Goal: Task Accomplishment & Management: Use online tool/utility

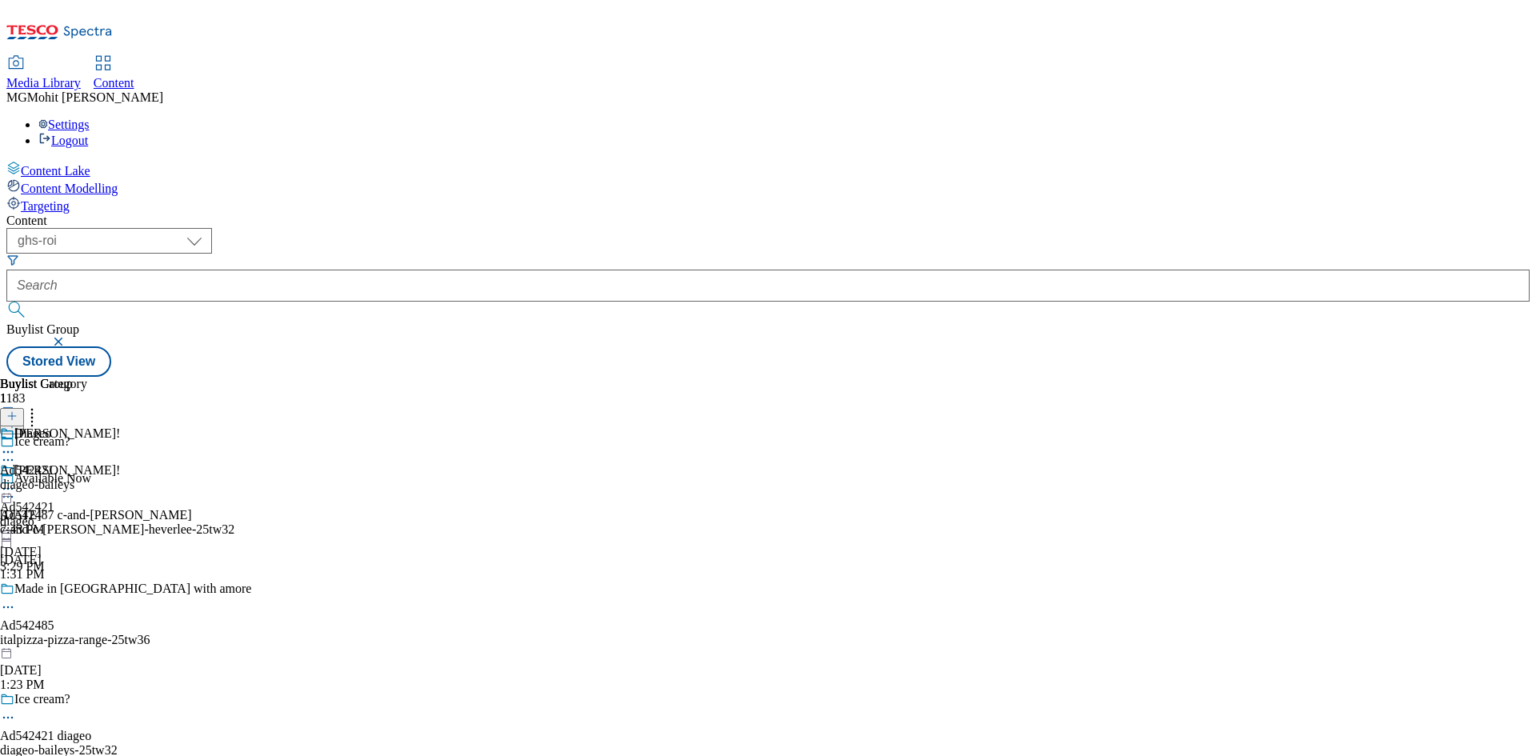
click at [18, 419] on icon at bounding box center [11, 424] width 11 height 11
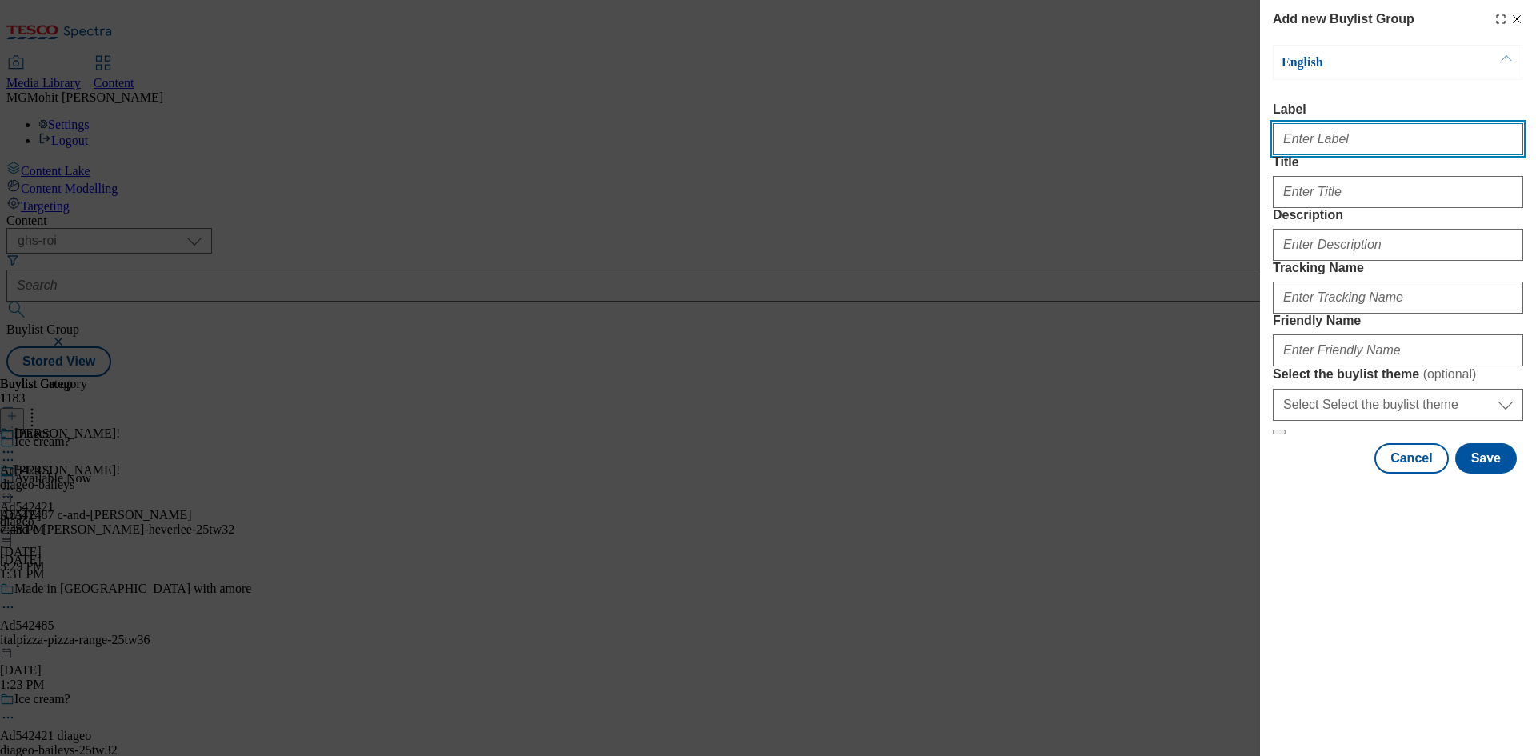
click at [1324, 143] on input "Label" at bounding box center [1398, 139] width 250 height 32
paste input "Ad542482 danone"
type input "Ad542482 danone"
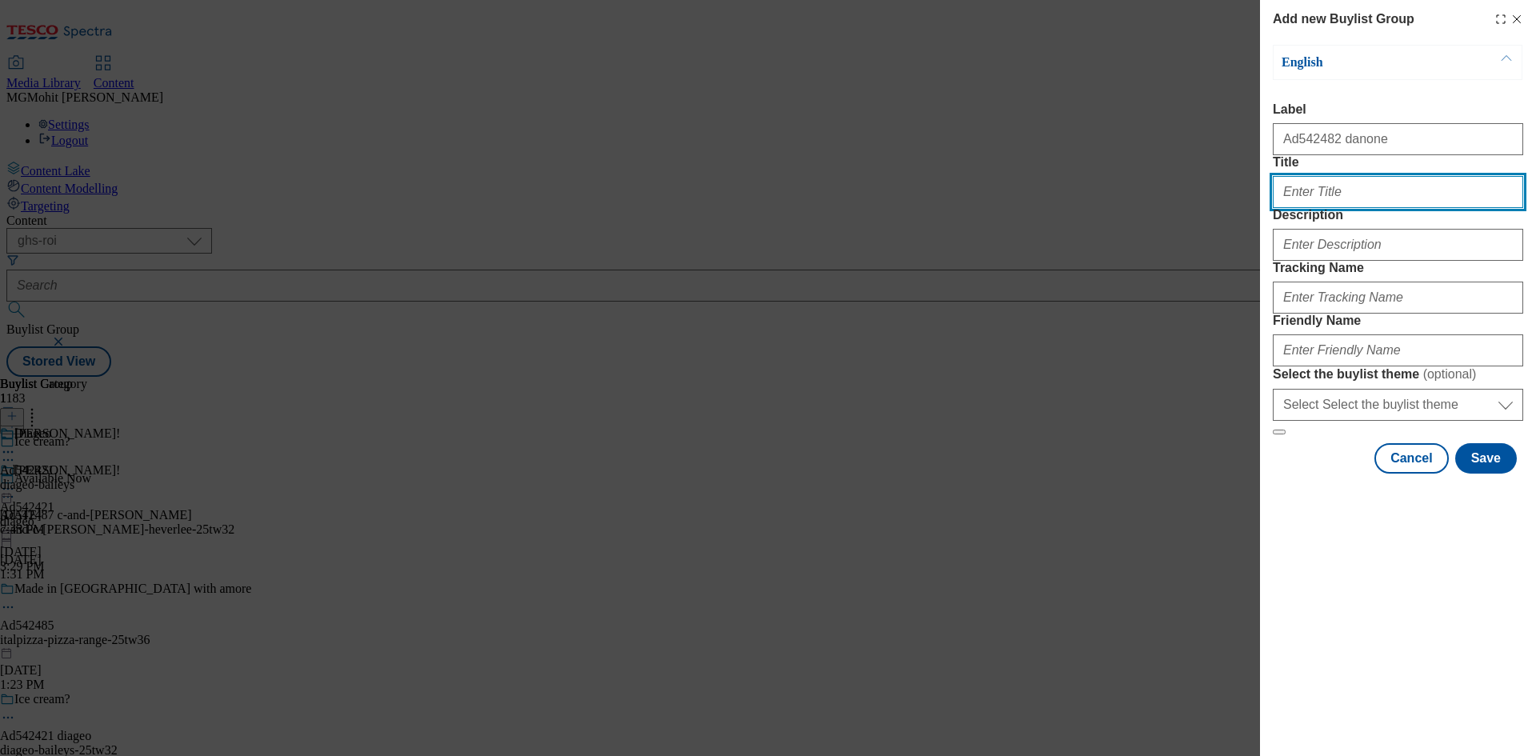
paste input "Support your immune system this winter"
type input "Support your immune system this winter"
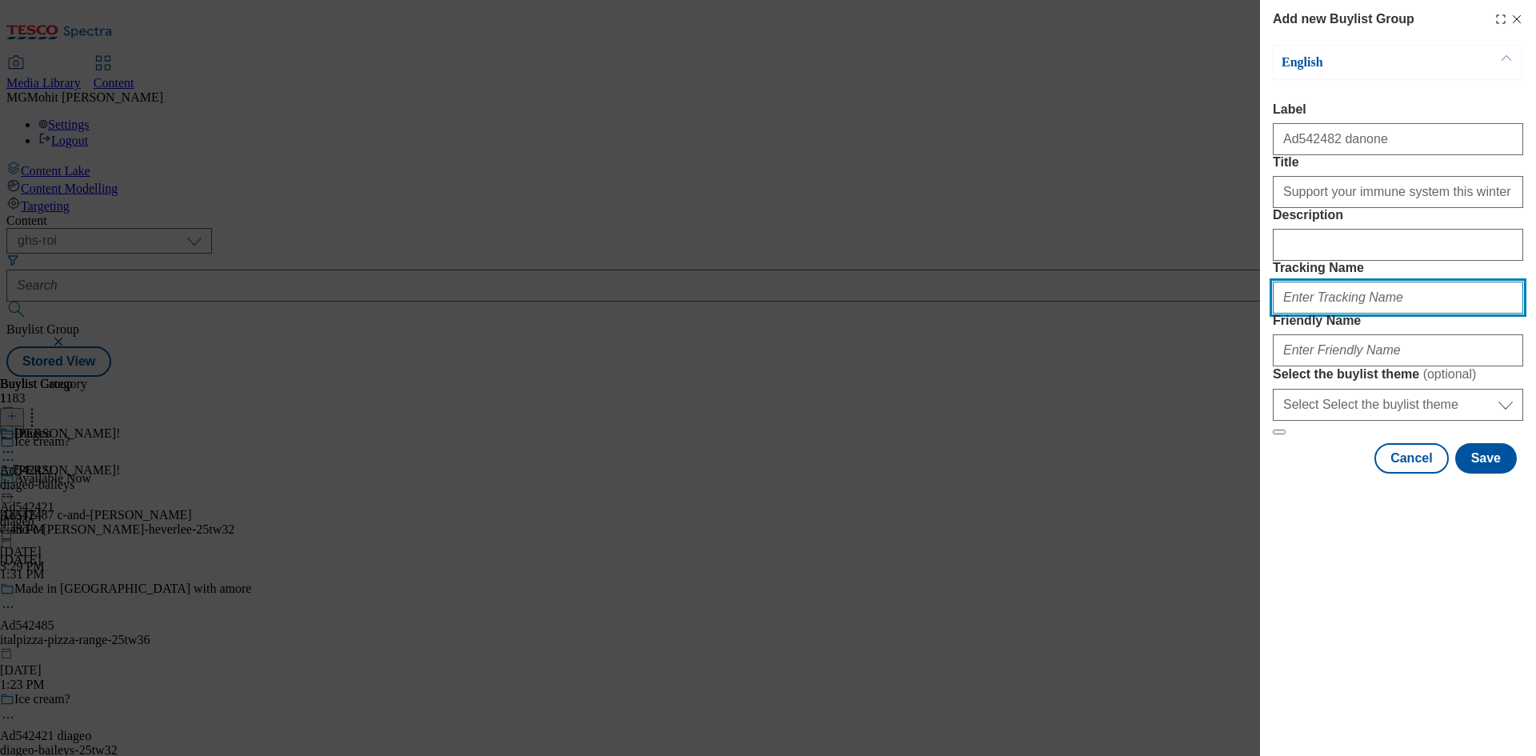
paste input "DH_AD542482"
type input "DH_AD542482"
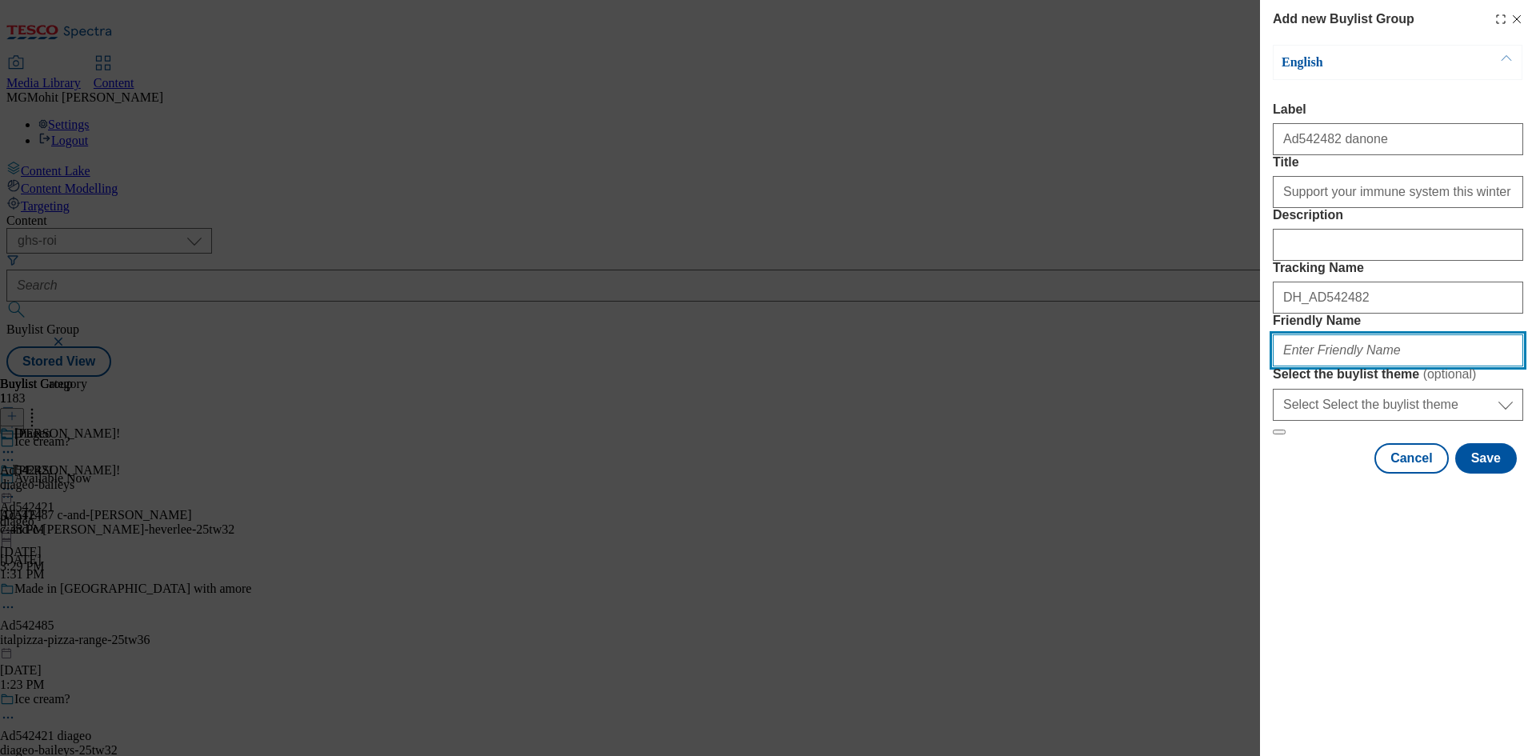
paste input "danone-actimel-25tw36"
type input "danone-actimel-25tw36"
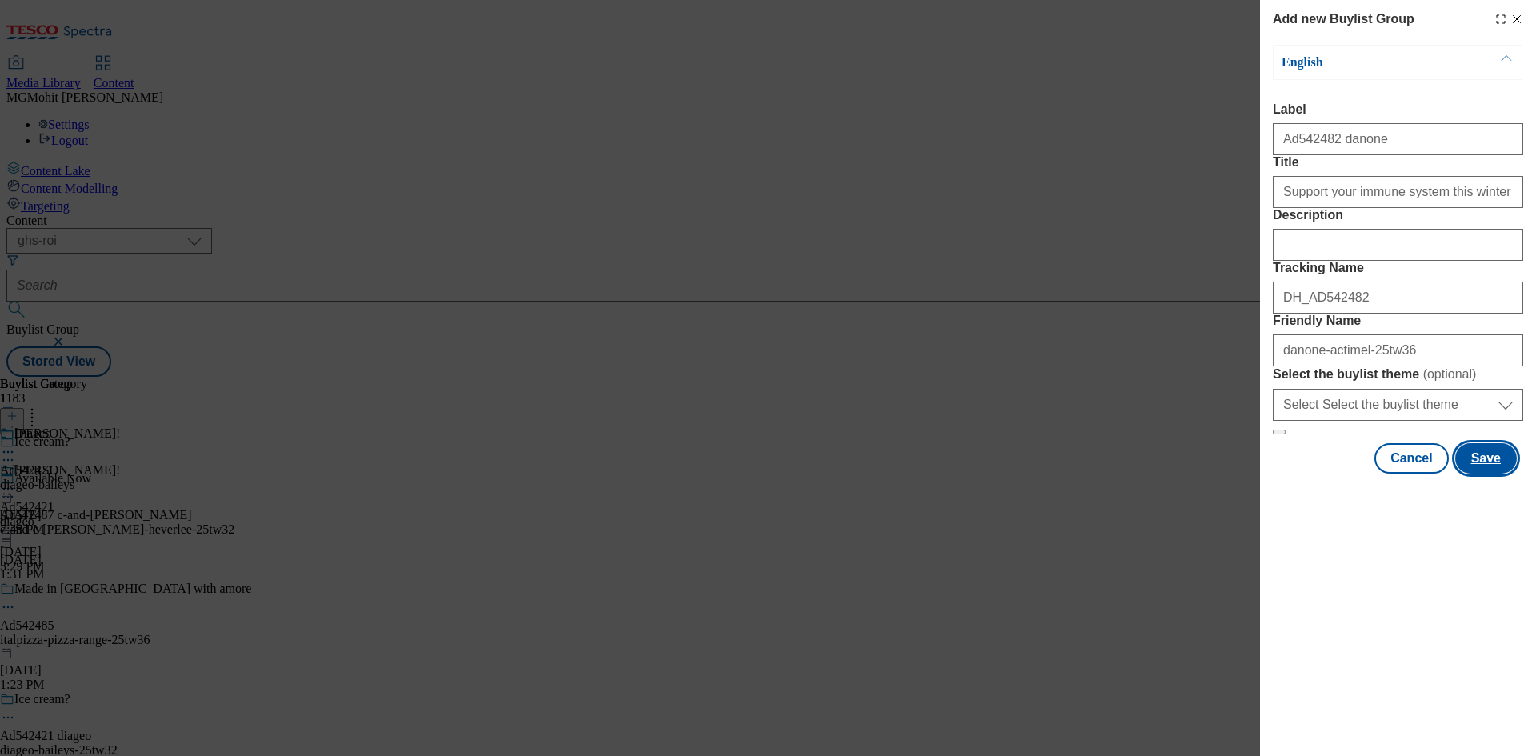
click at [1486, 474] on button "Save" at bounding box center [1487, 458] width 62 height 30
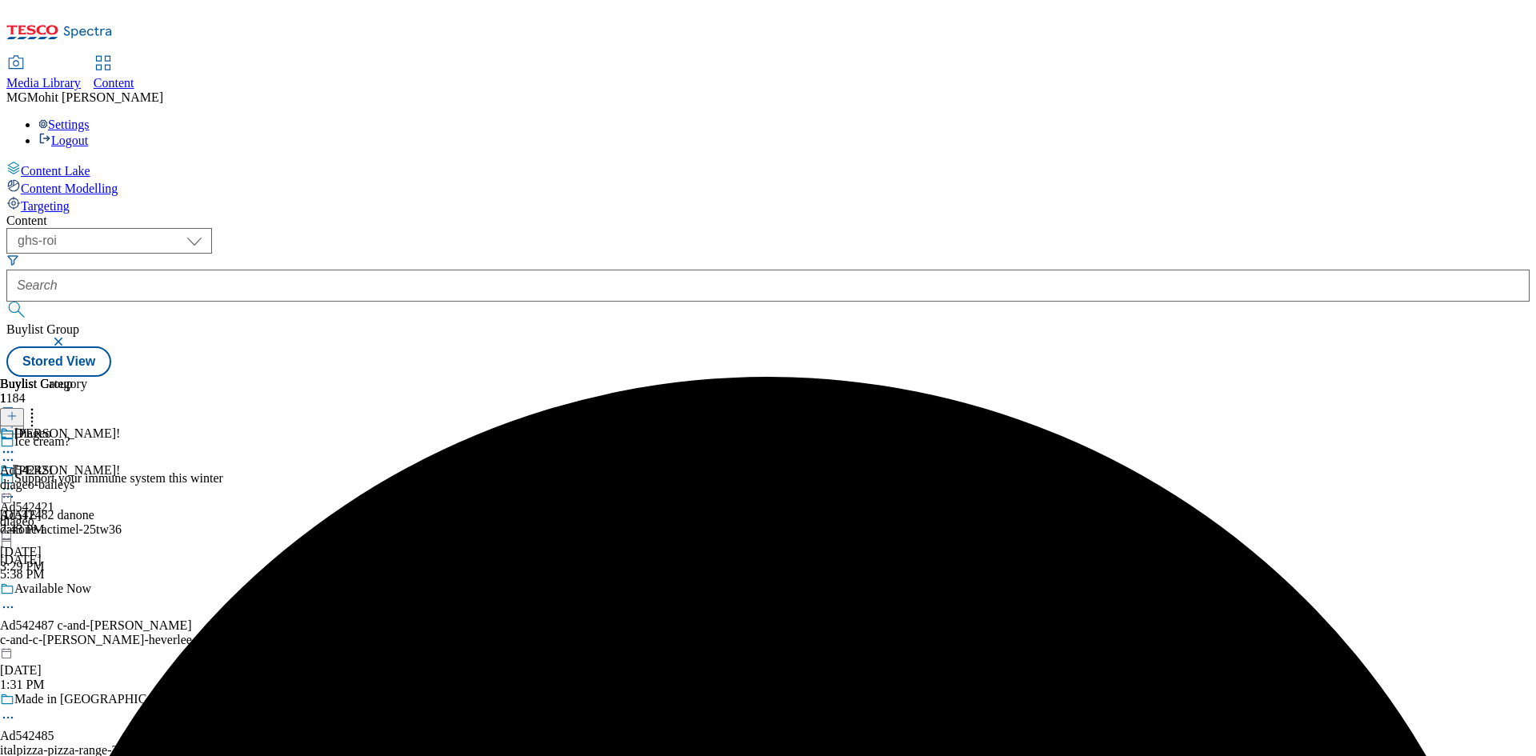
click at [251, 523] on div "danone-actimel-25tw36" at bounding box center [125, 530] width 251 height 14
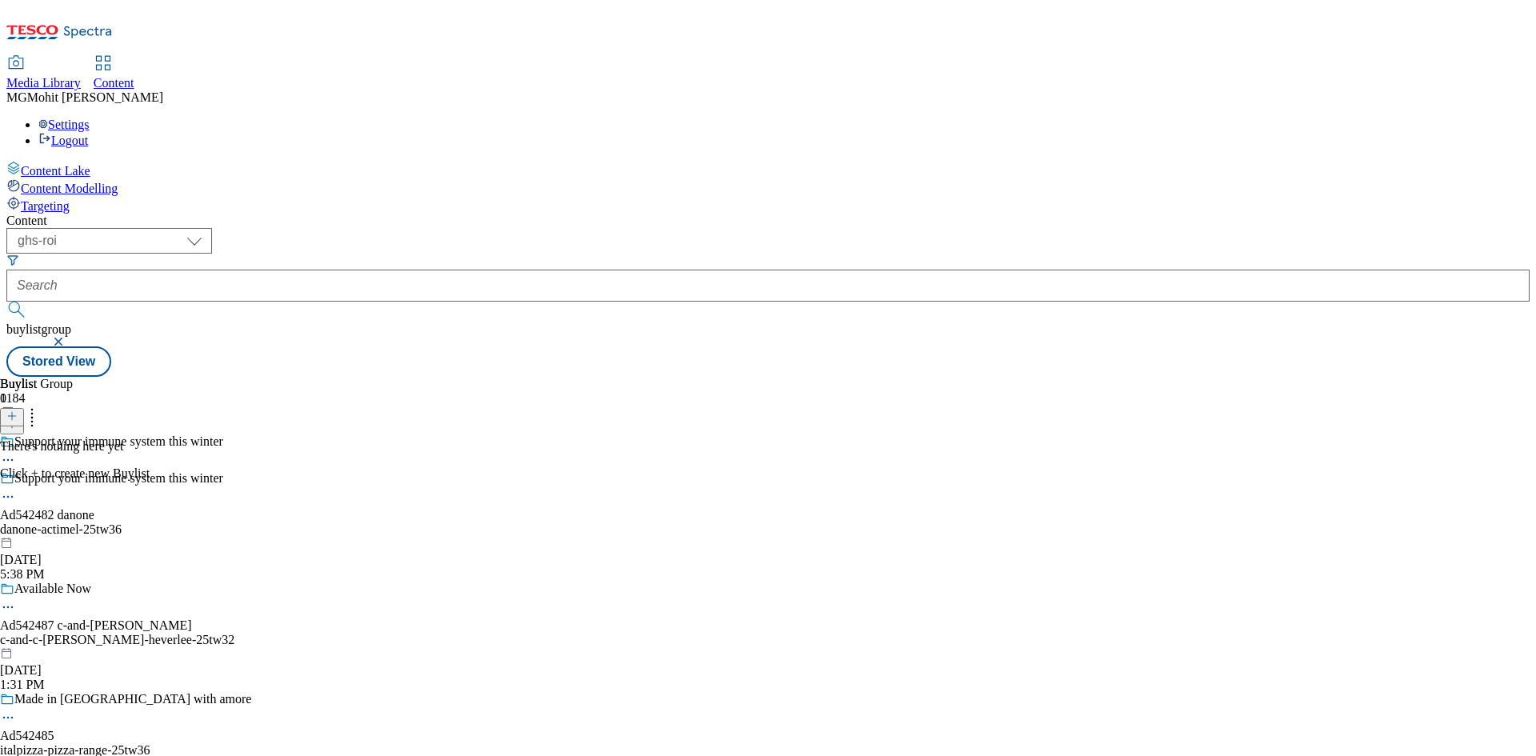
click at [18, 411] on icon at bounding box center [11, 416] width 11 height 11
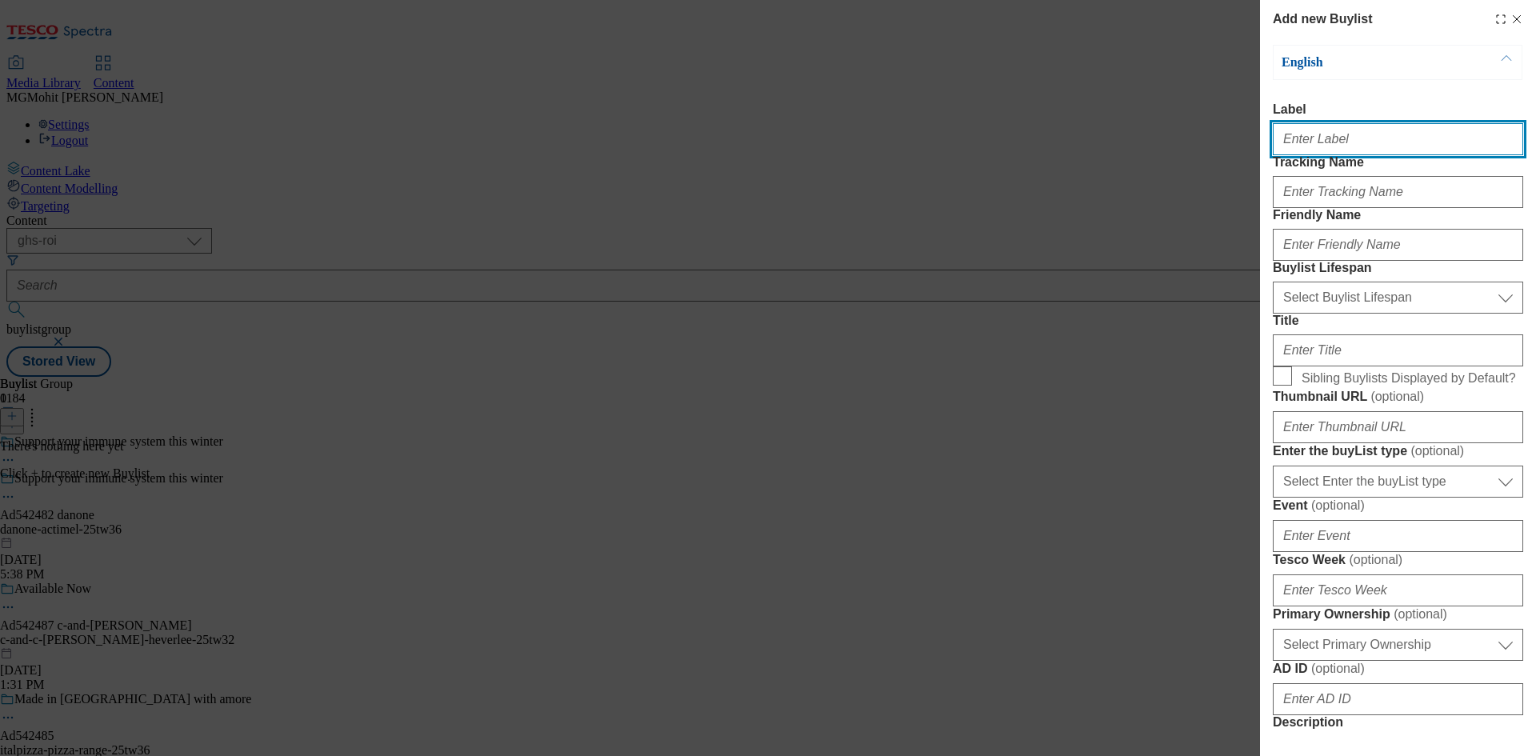
click at [1303, 144] on input "Label" at bounding box center [1398, 139] width 250 height 32
paste input "Ad542482"
type input "Ad542482"
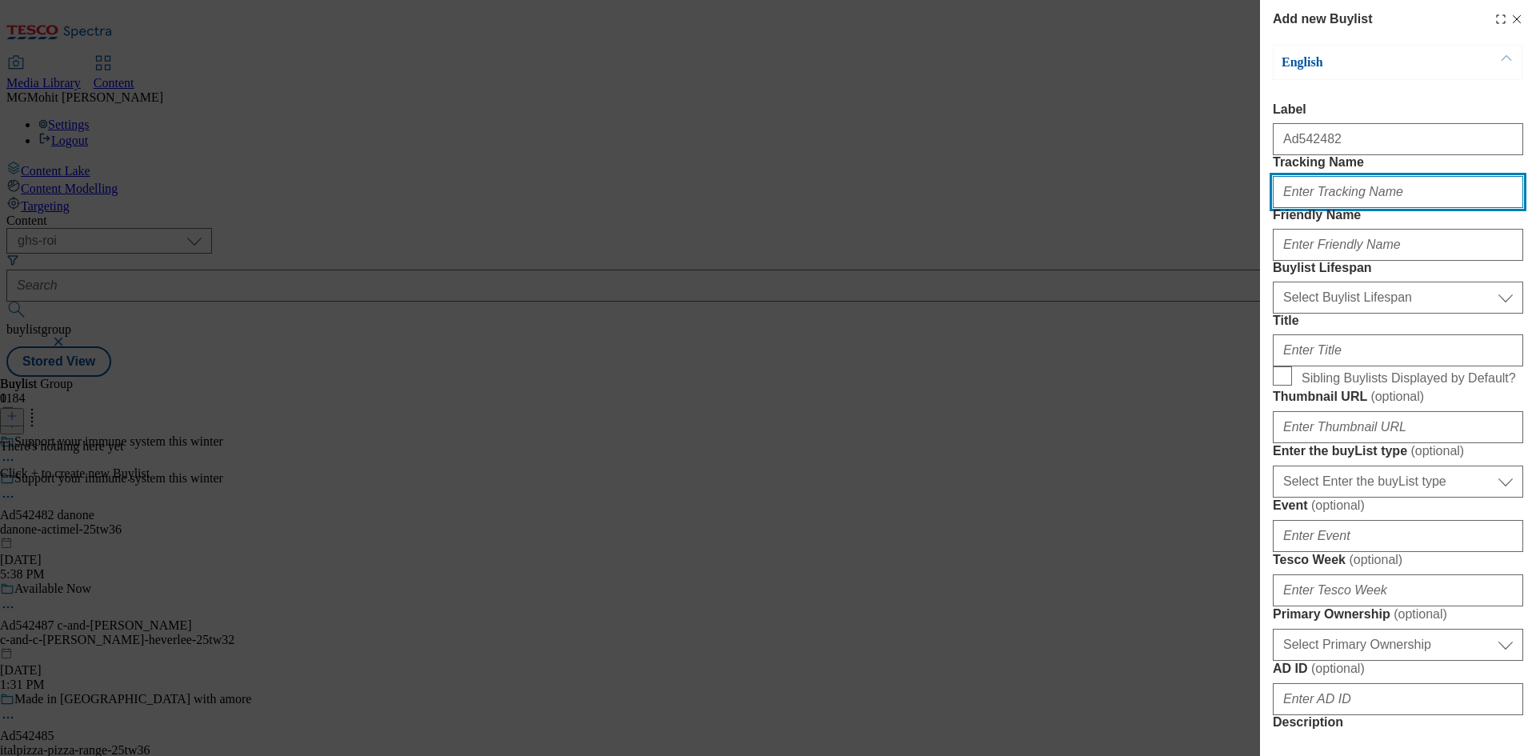
paste input "DH_AD542482"
type input "DH_AD542482"
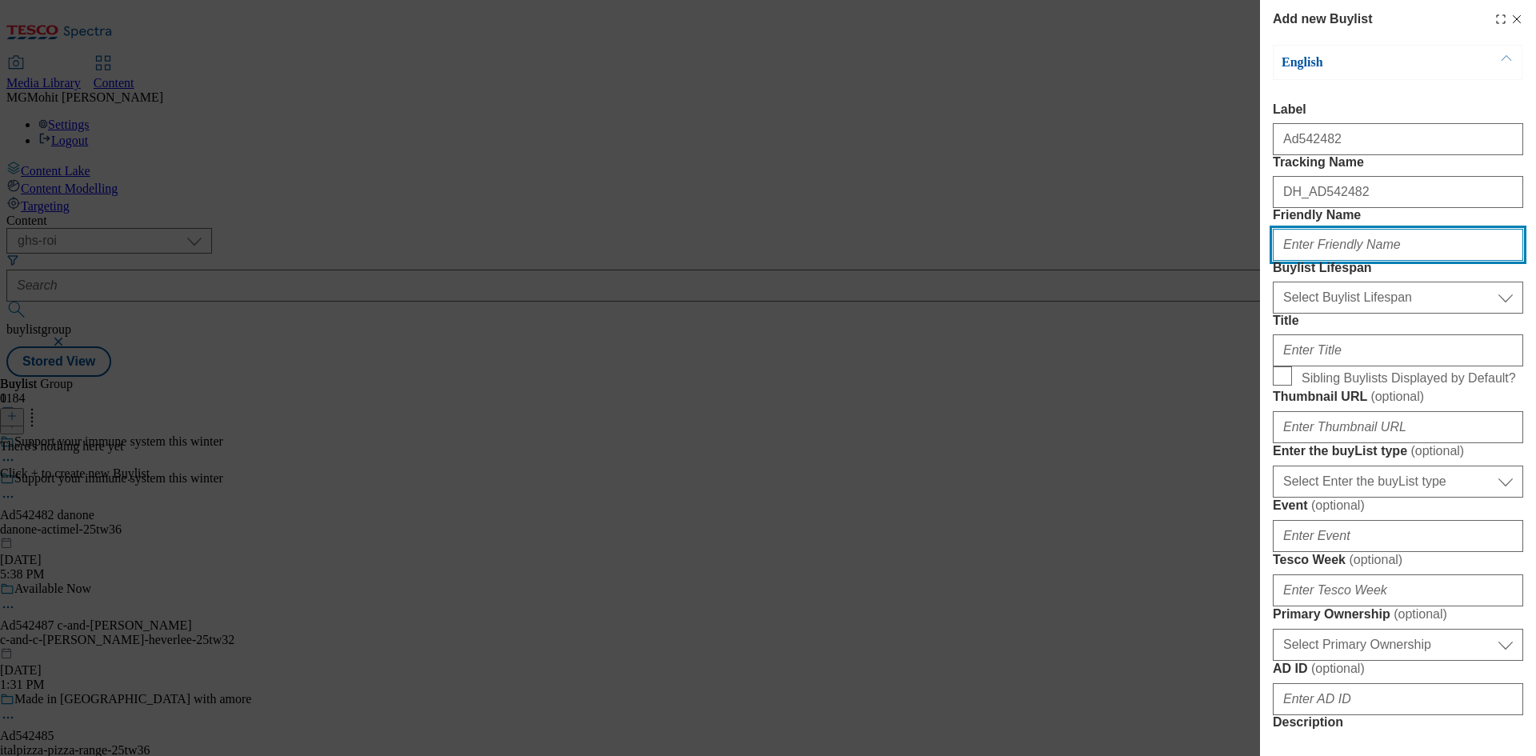
paste input "danone"
type input "danone"
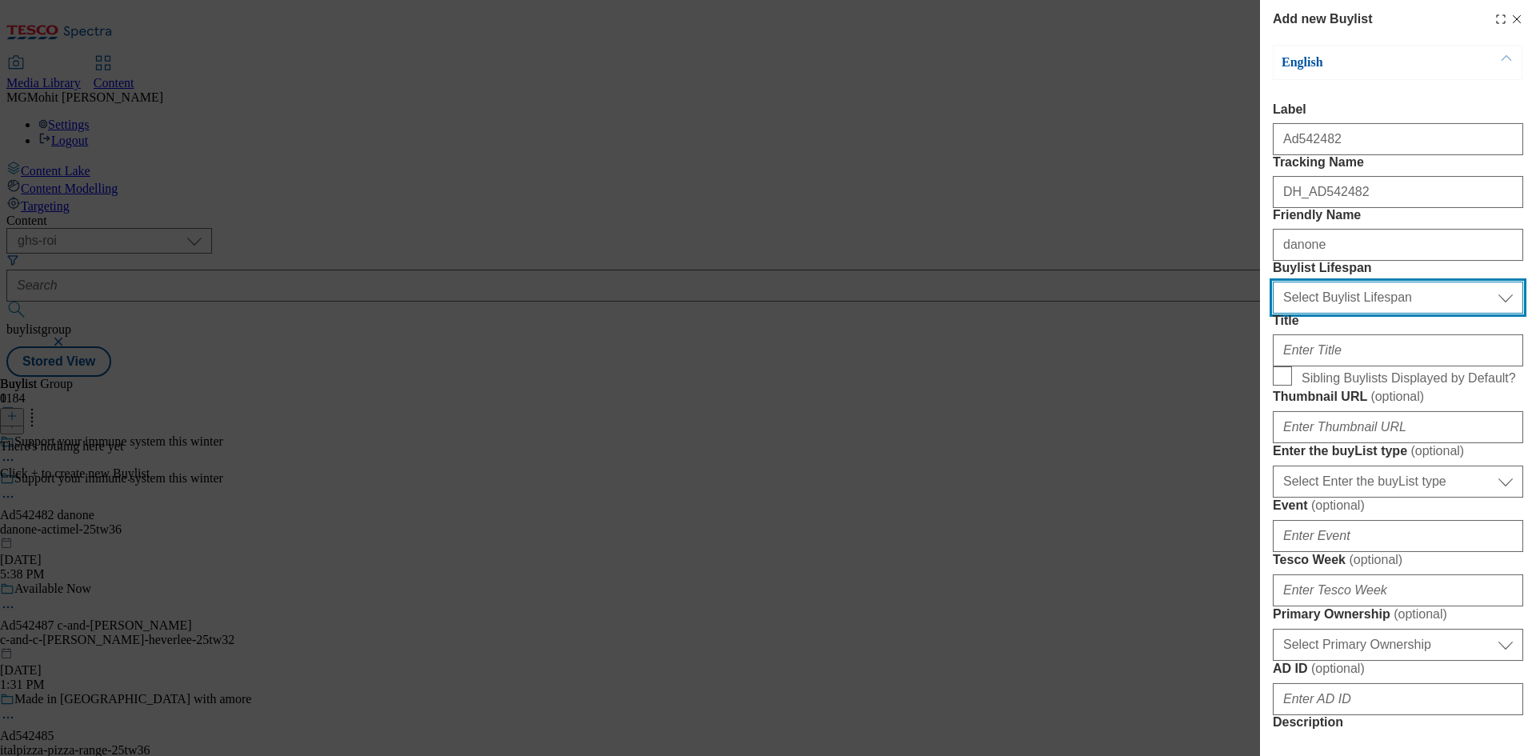
click at [1307, 314] on select "Select Buylist Lifespan evergreen seasonal tactical" at bounding box center [1398, 298] width 250 height 32
select select "tactical"
click at [1273, 314] on select "Select Buylist Lifespan evergreen seasonal tactical" at bounding box center [1398, 298] width 250 height 32
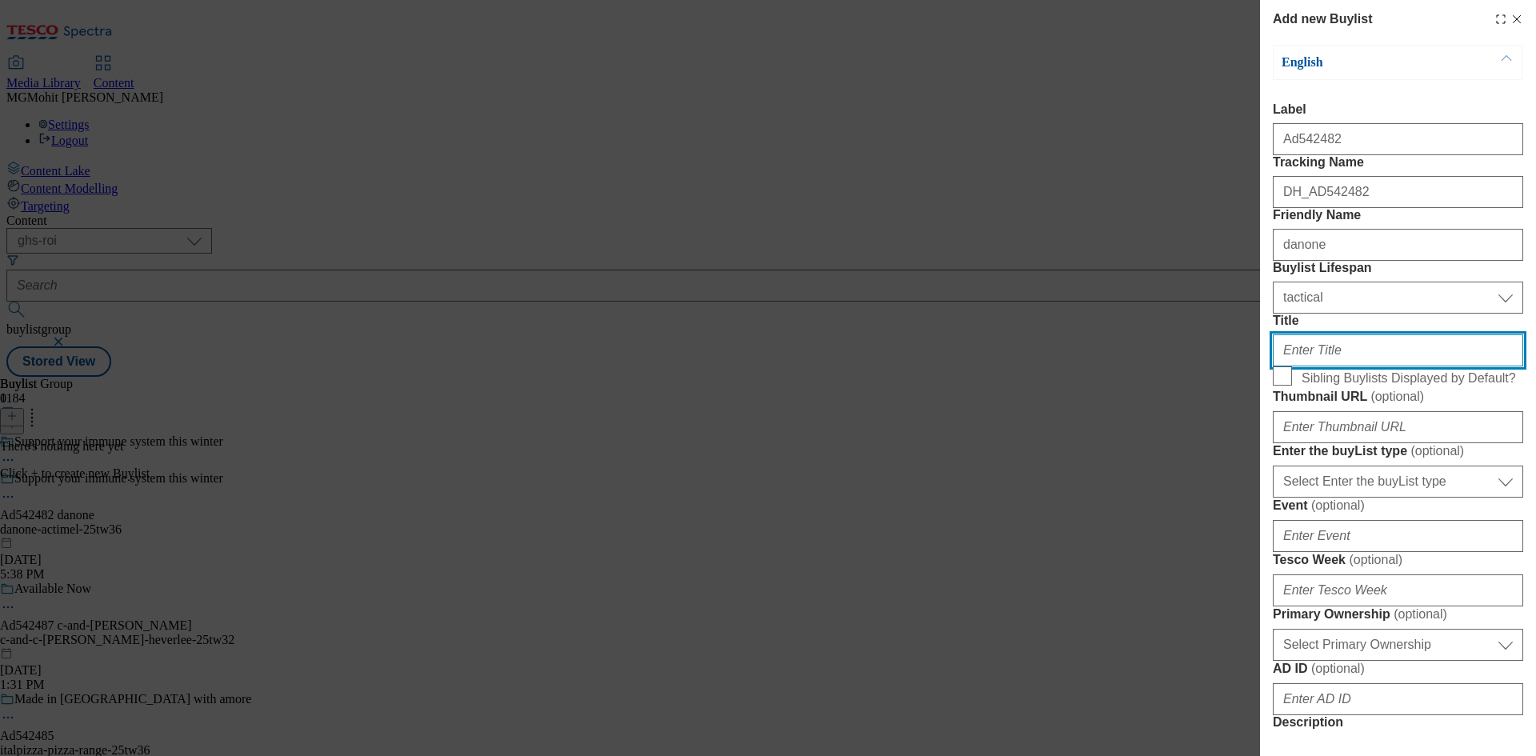
click at [1308, 366] on input "Title" at bounding box center [1398, 350] width 250 height 32
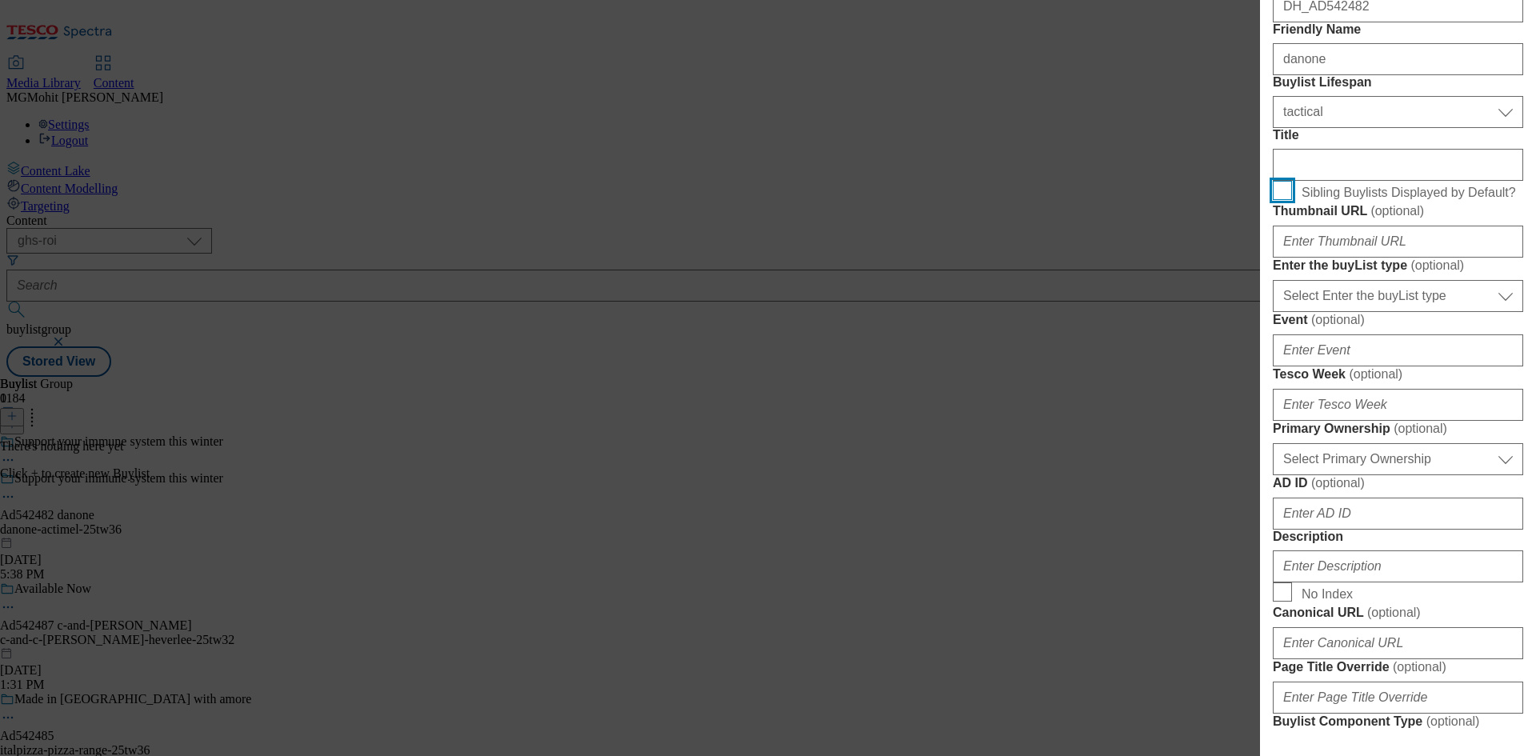
scroll to position [400, 0]
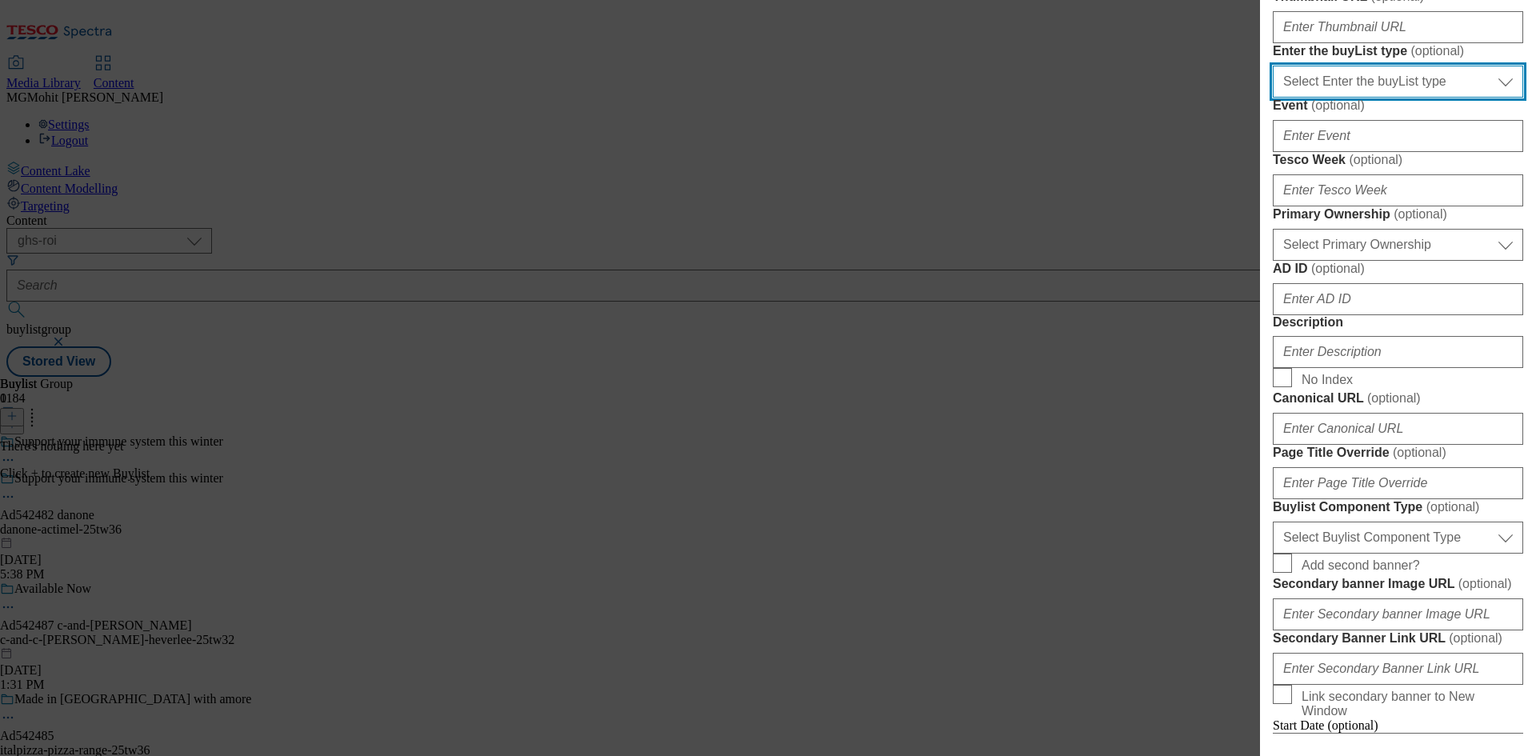
drag, startPoint x: 1337, startPoint y: 270, endPoint x: 1336, endPoint y: 283, distance: 13.6
click at [1337, 98] on select "Select Enter the buyList type event supplier funded long term >4 weeks supplier…" at bounding box center [1398, 82] width 250 height 32
select select "supplier funded short term 1-3 weeks"
click at [1273, 98] on select "Select Enter the buyList type event supplier funded long term >4 weeks supplier…" at bounding box center [1398, 82] width 250 height 32
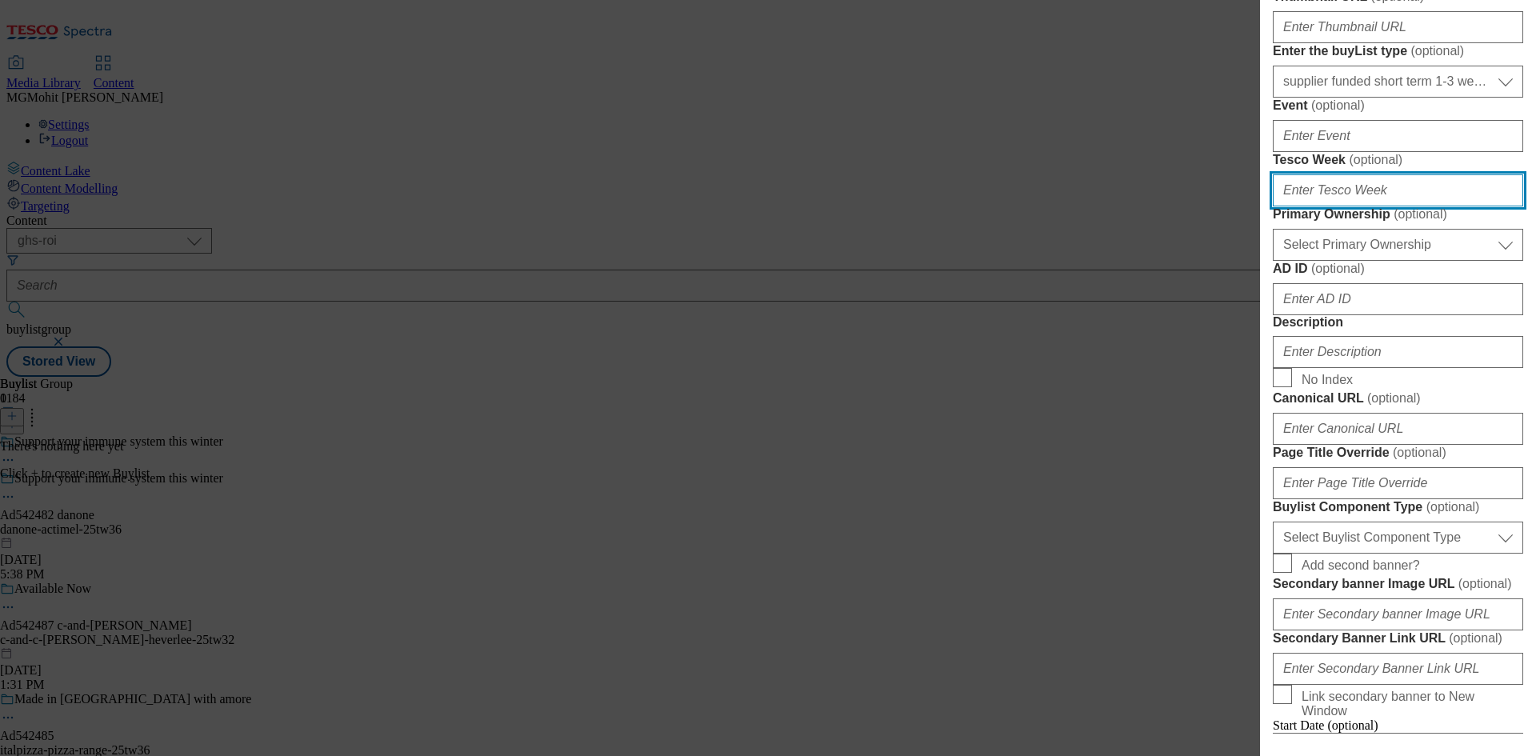
click at [1317, 206] on input "Tesco Week ( optional )" at bounding box center [1398, 190] width 250 height 32
type input "36"
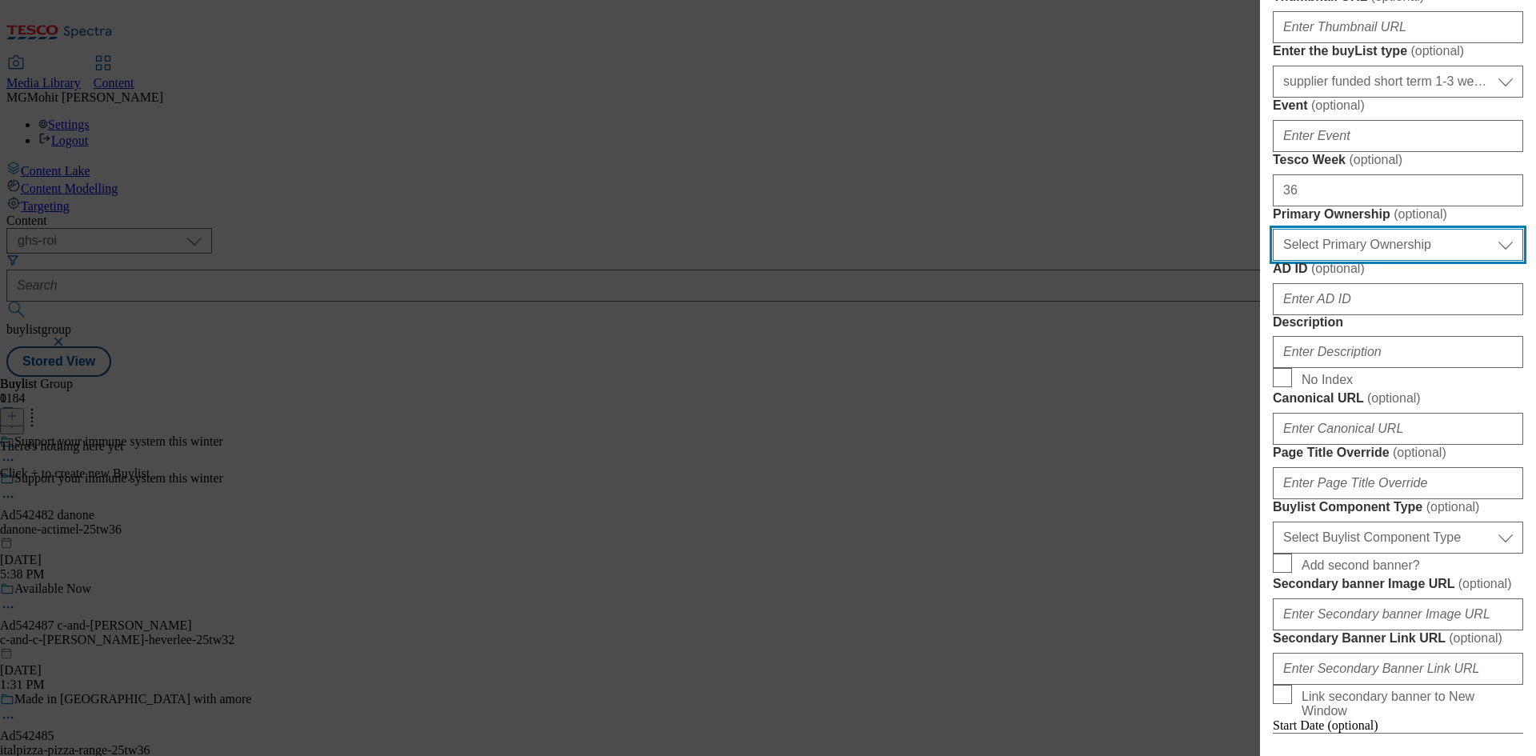
click at [1305, 261] on select "Select Primary Ownership [PERSON_NAME]" at bounding box center [1398, 245] width 250 height 32
select select "dunnhumby"
click at [1273, 261] on select "Select Primary Ownership [PERSON_NAME]" at bounding box center [1398, 245] width 250 height 32
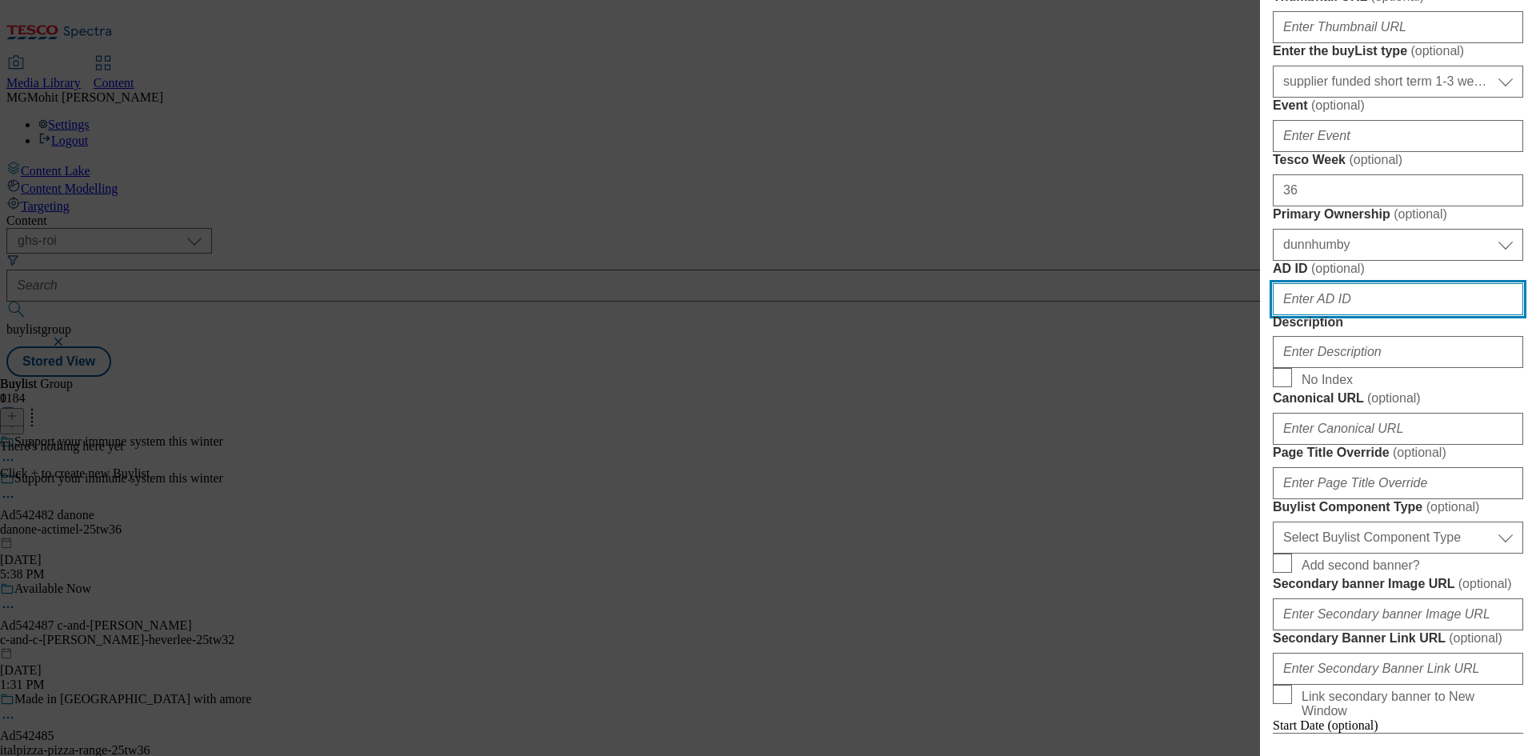
click at [1307, 315] on input "AD ID ( optional )" at bounding box center [1398, 299] width 250 height 32
paste input "542482"
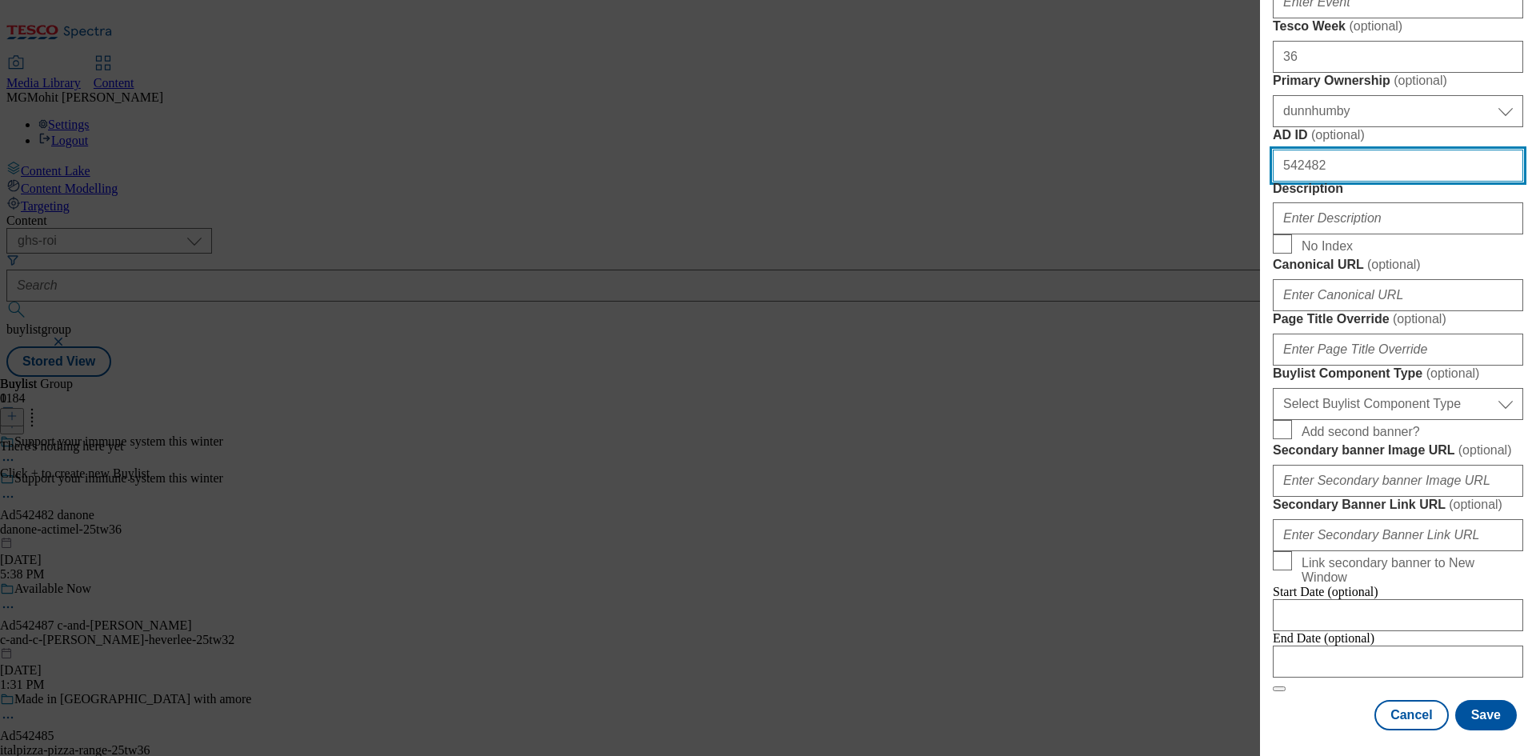
type input "542482"
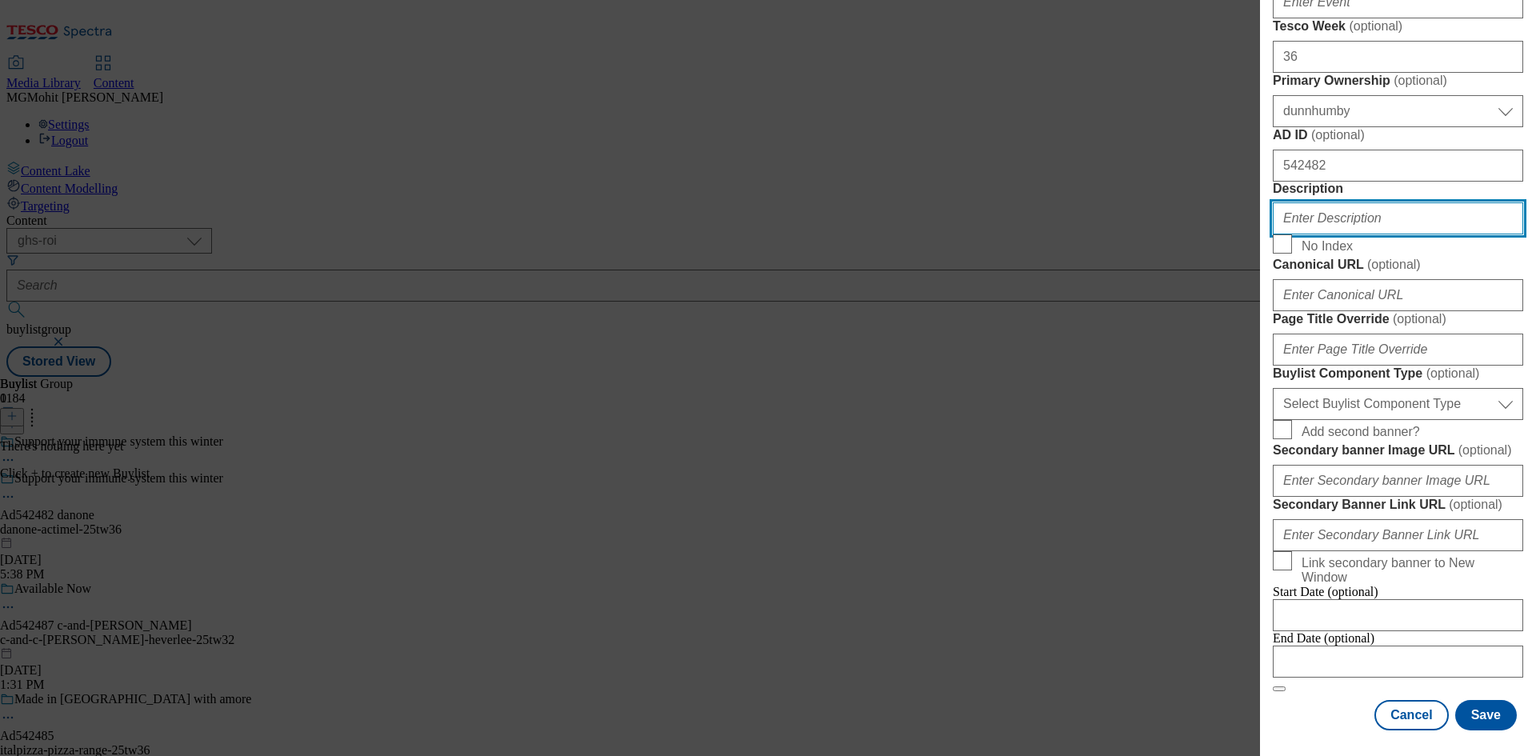
click at [1309, 234] on input "Description" at bounding box center [1398, 218] width 250 height 32
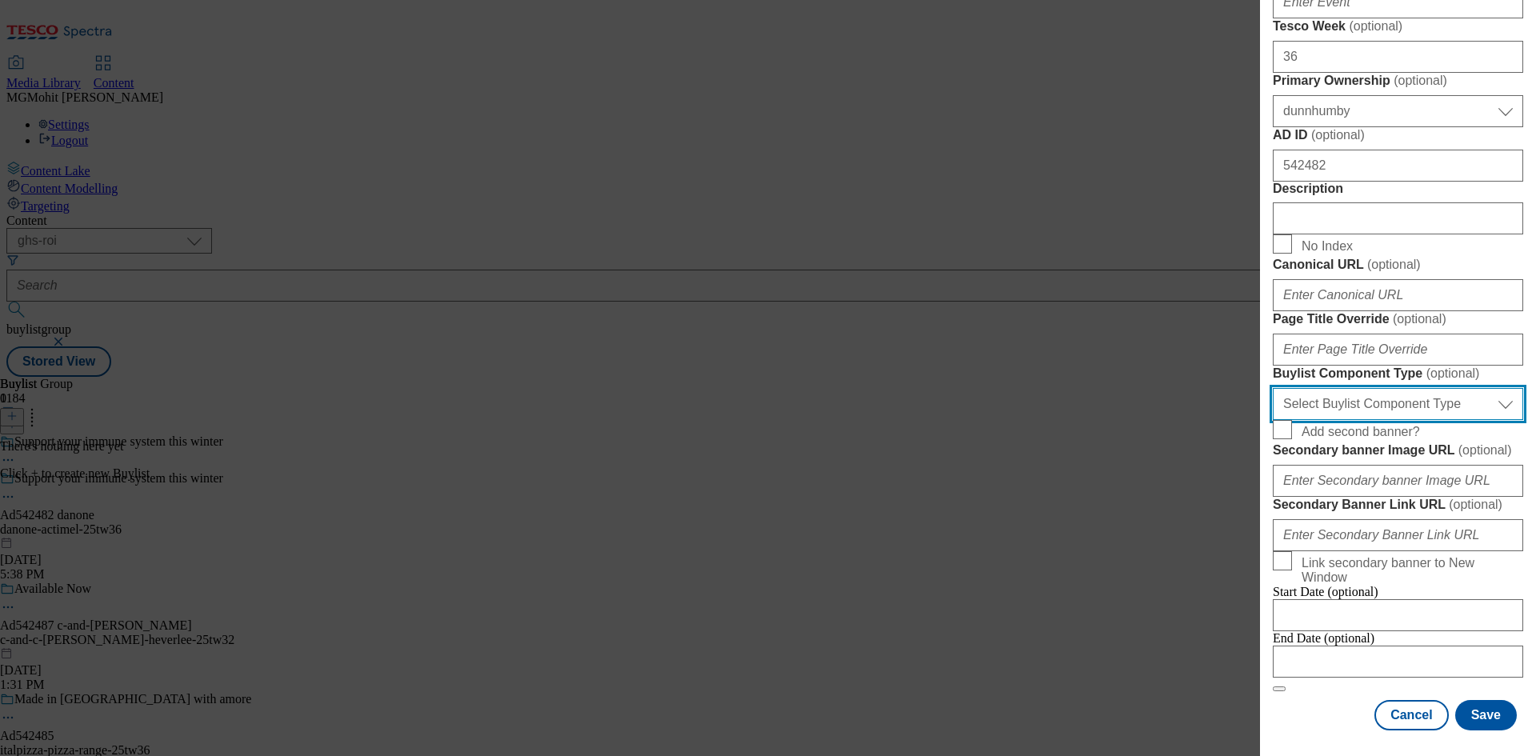
click at [1339, 420] on select "Select Buylist Component Type Banner Competition Header Meal" at bounding box center [1398, 404] width 250 height 32
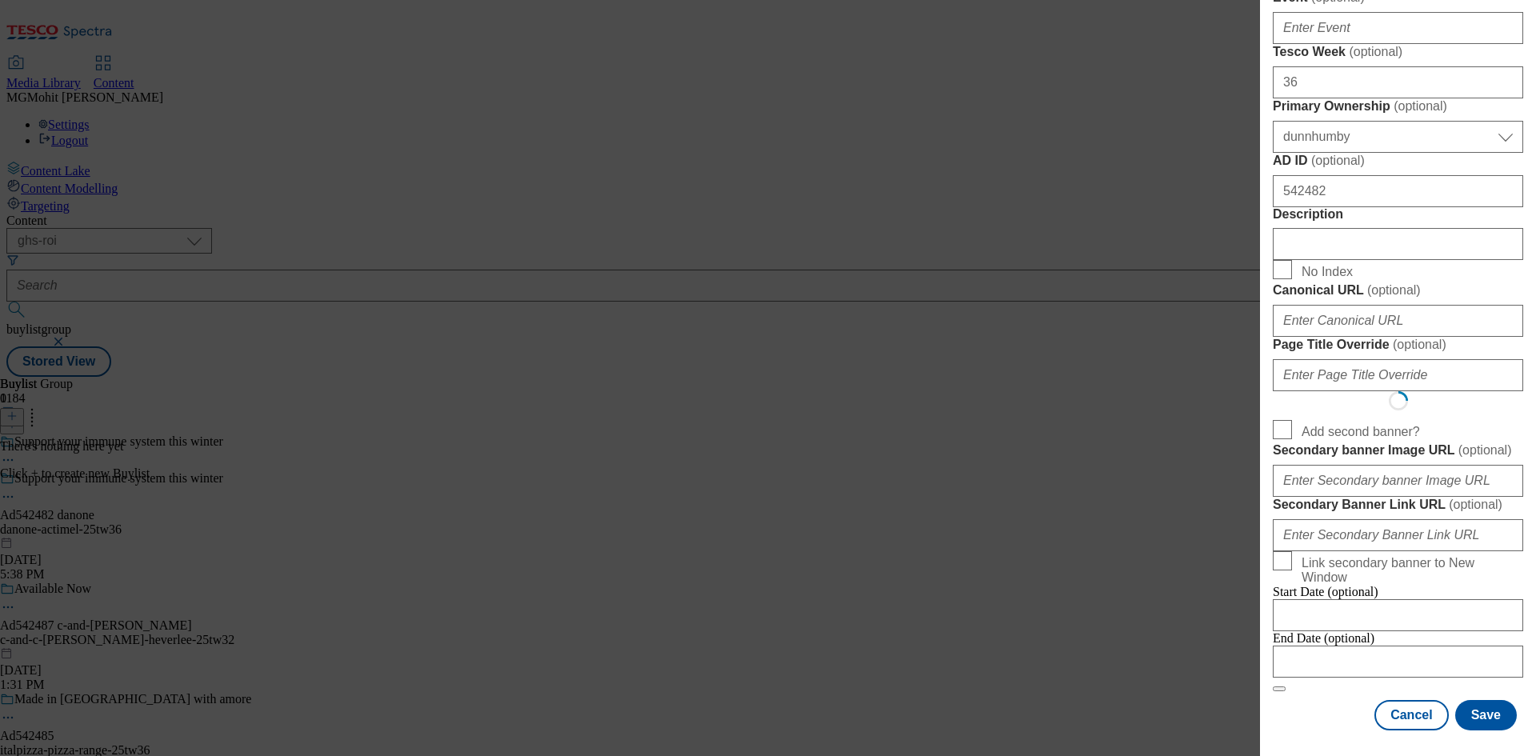
select select "Banner"
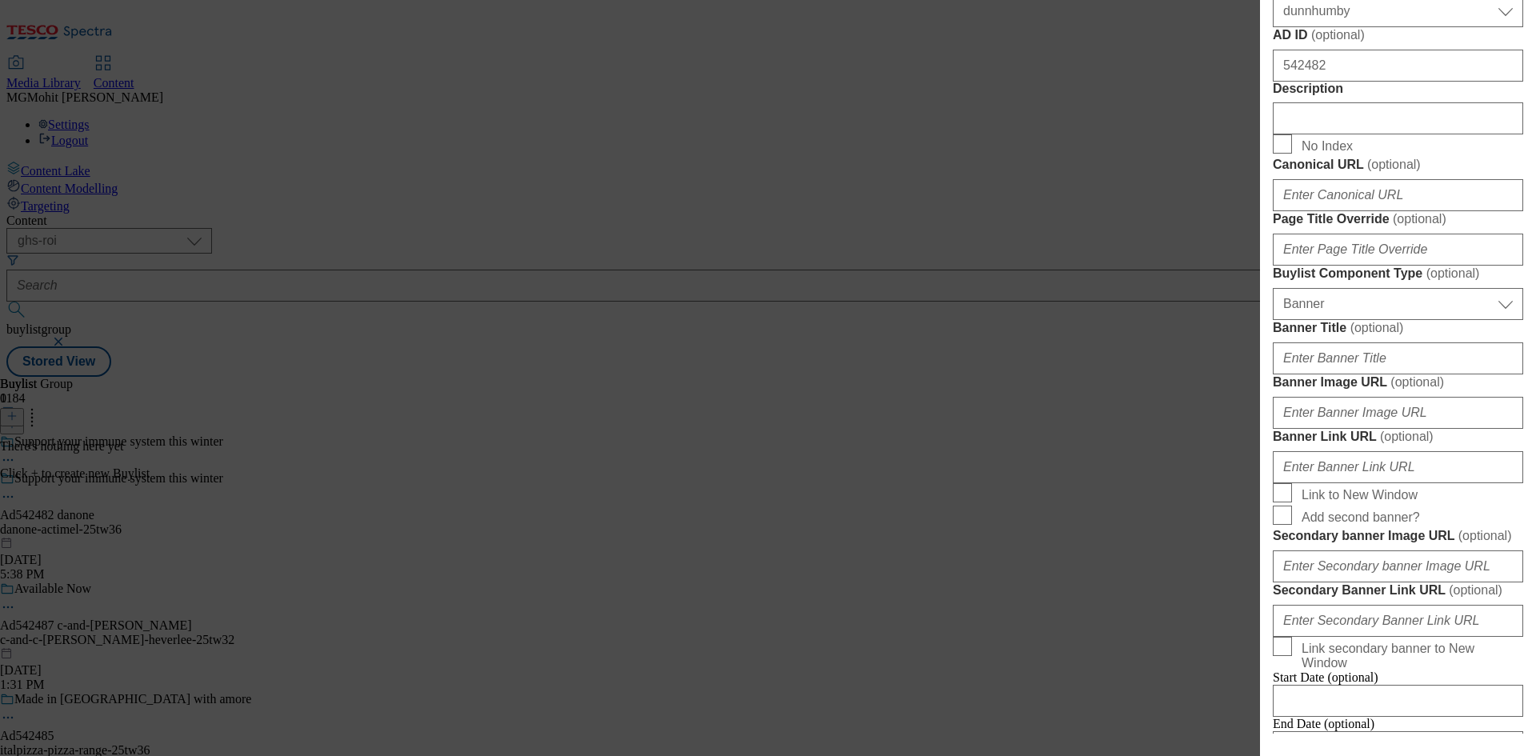
scroll to position [640, 0]
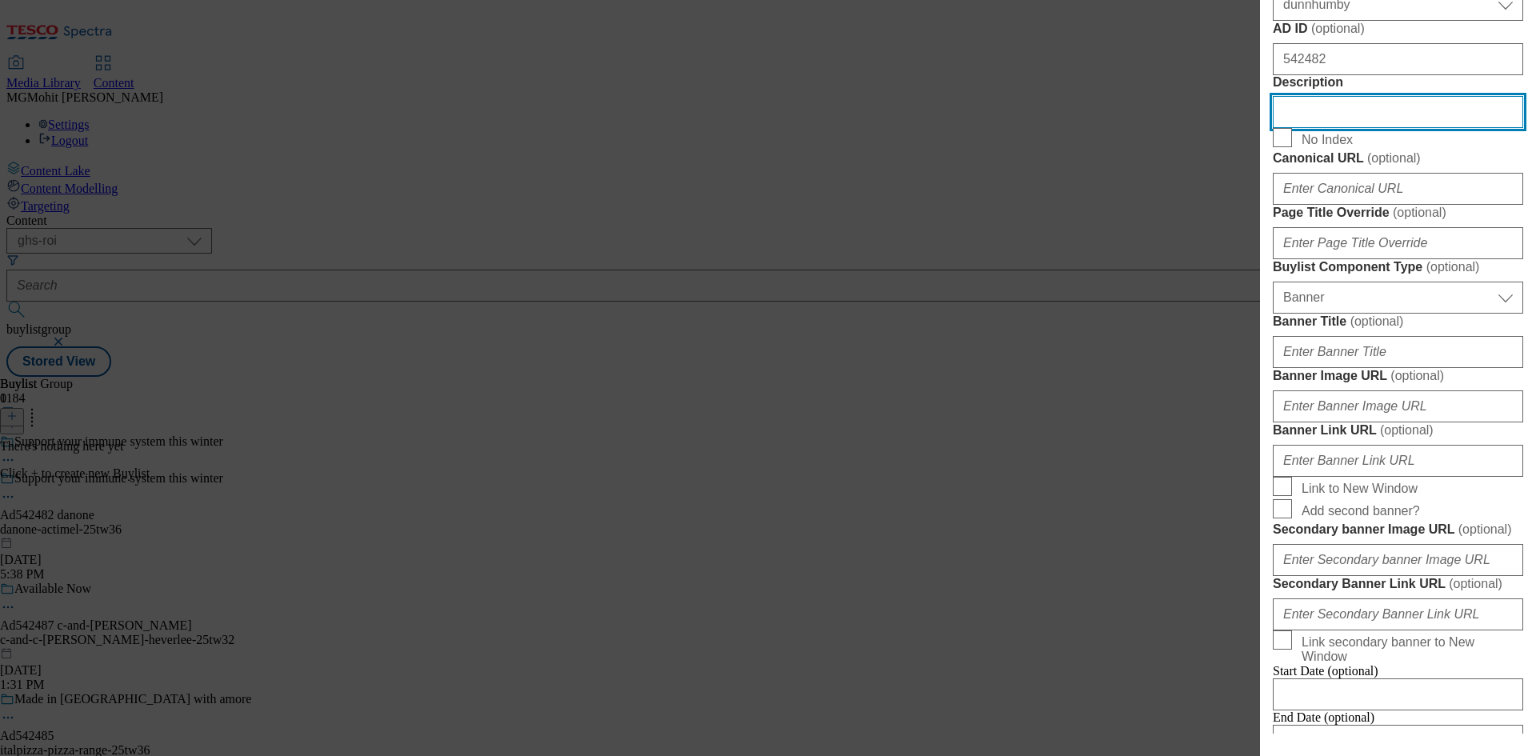
drag, startPoint x: 1300, startPoint y: 430, endPoint x: 1193, endPoint y: 429, distance: 106.4
click at [1193, 429] on div "Add new Buylist English Label Ad542482 Tracking Name DH_AD542482 Friendly Name …" at bounding box center [768, 378] width 1536 height 756
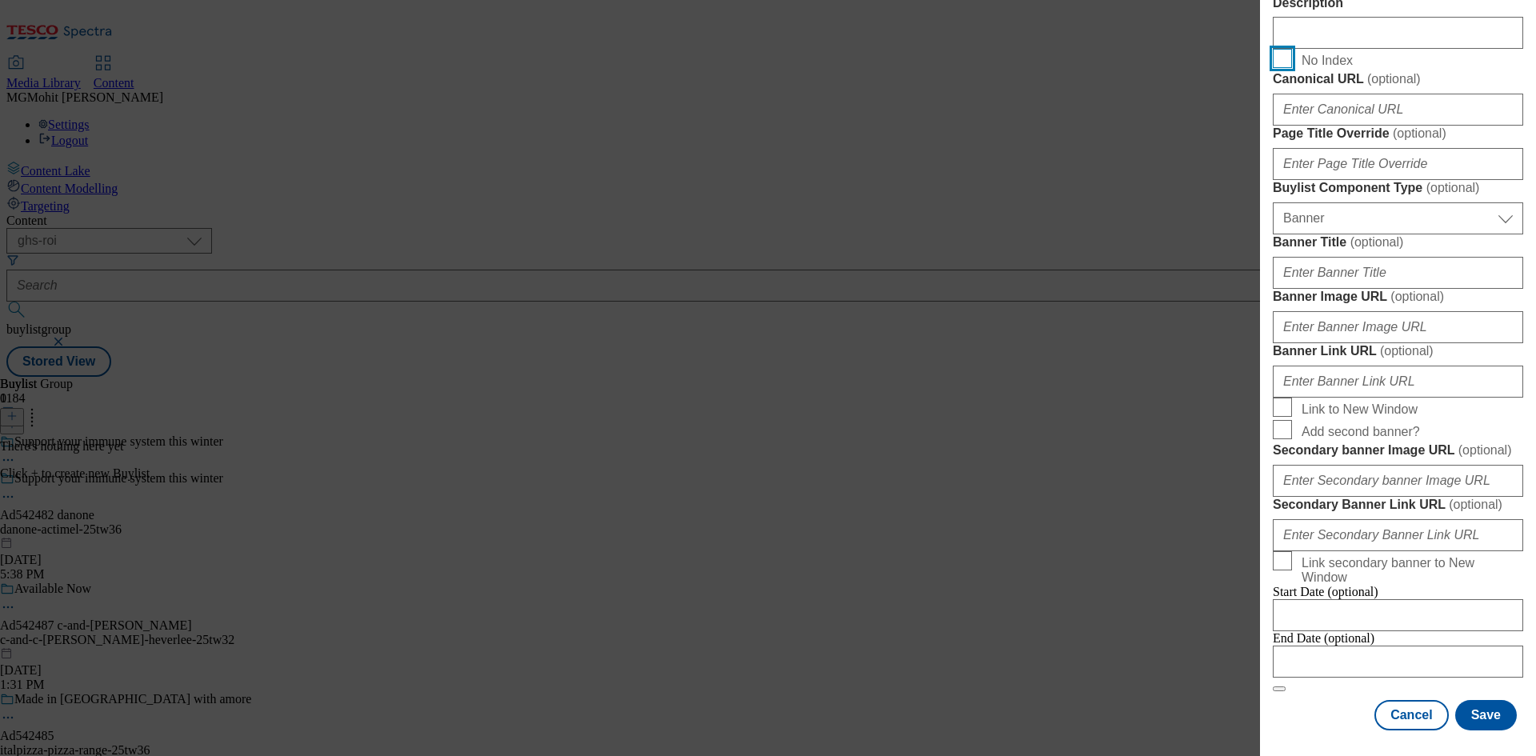
scroll to position [1403, 0]
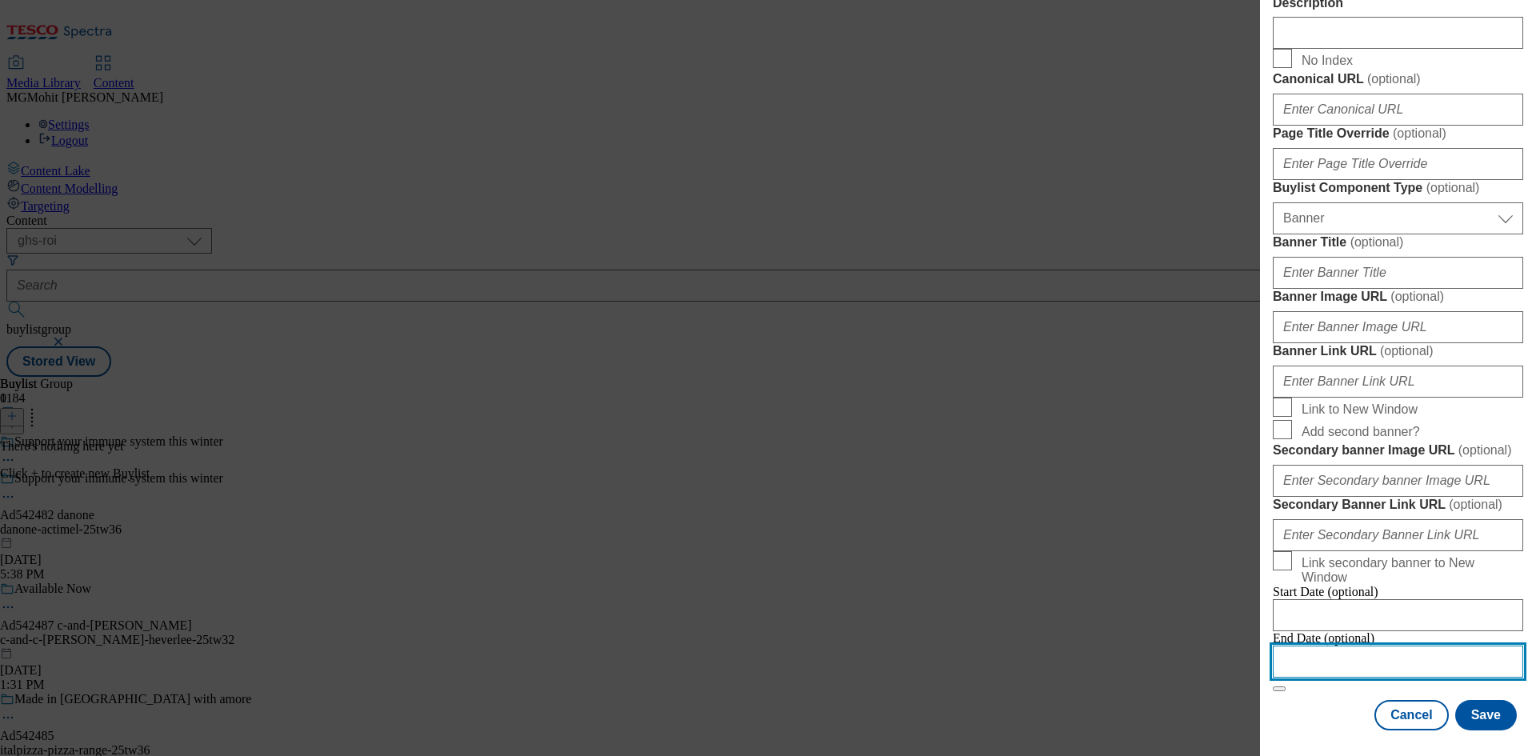
click at [1326, 651] on input "Modal" at bounding box center [1398, 662] width 250 height 32
select select "2025"
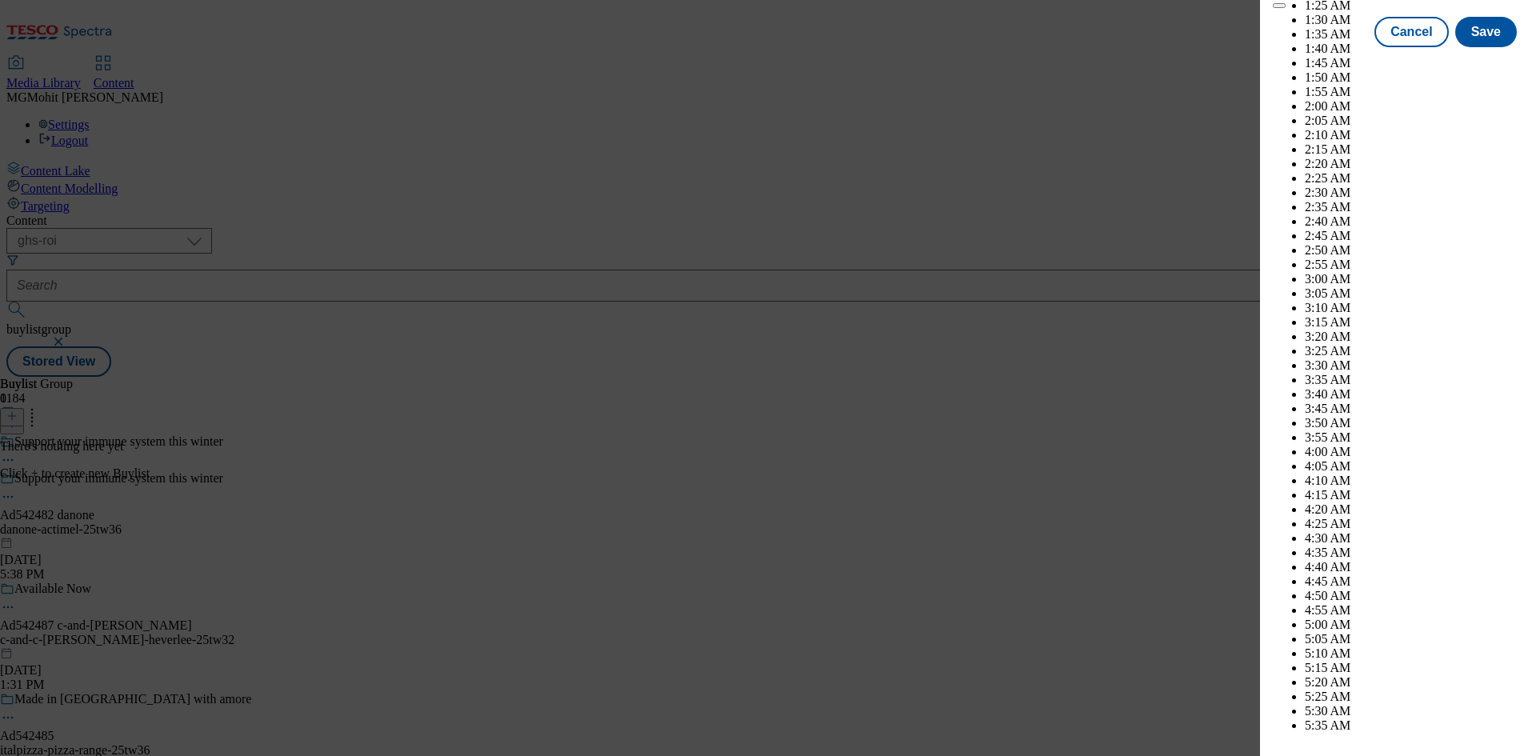
scroll to position [6238, 0]
select select "December"
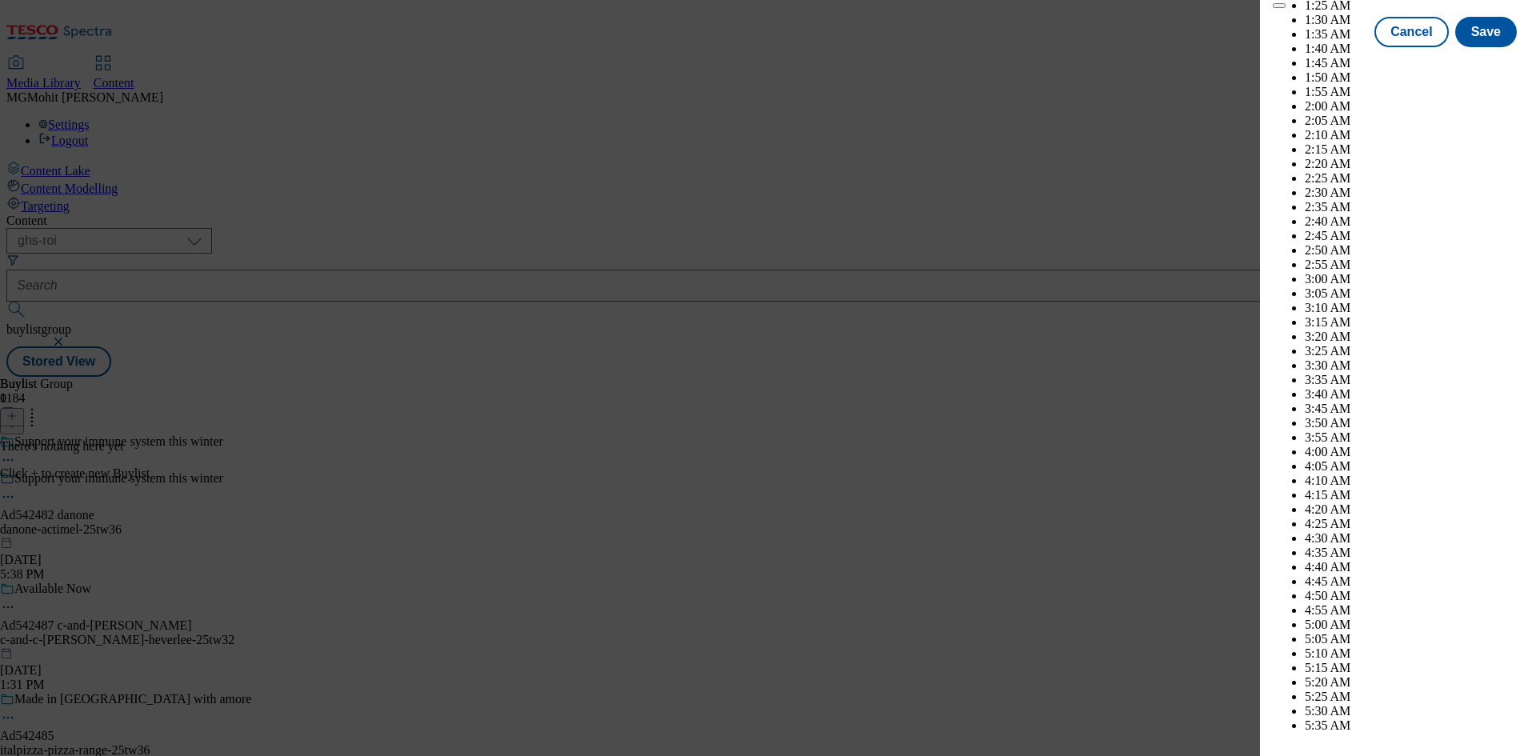
select select "2026"
select select "January"
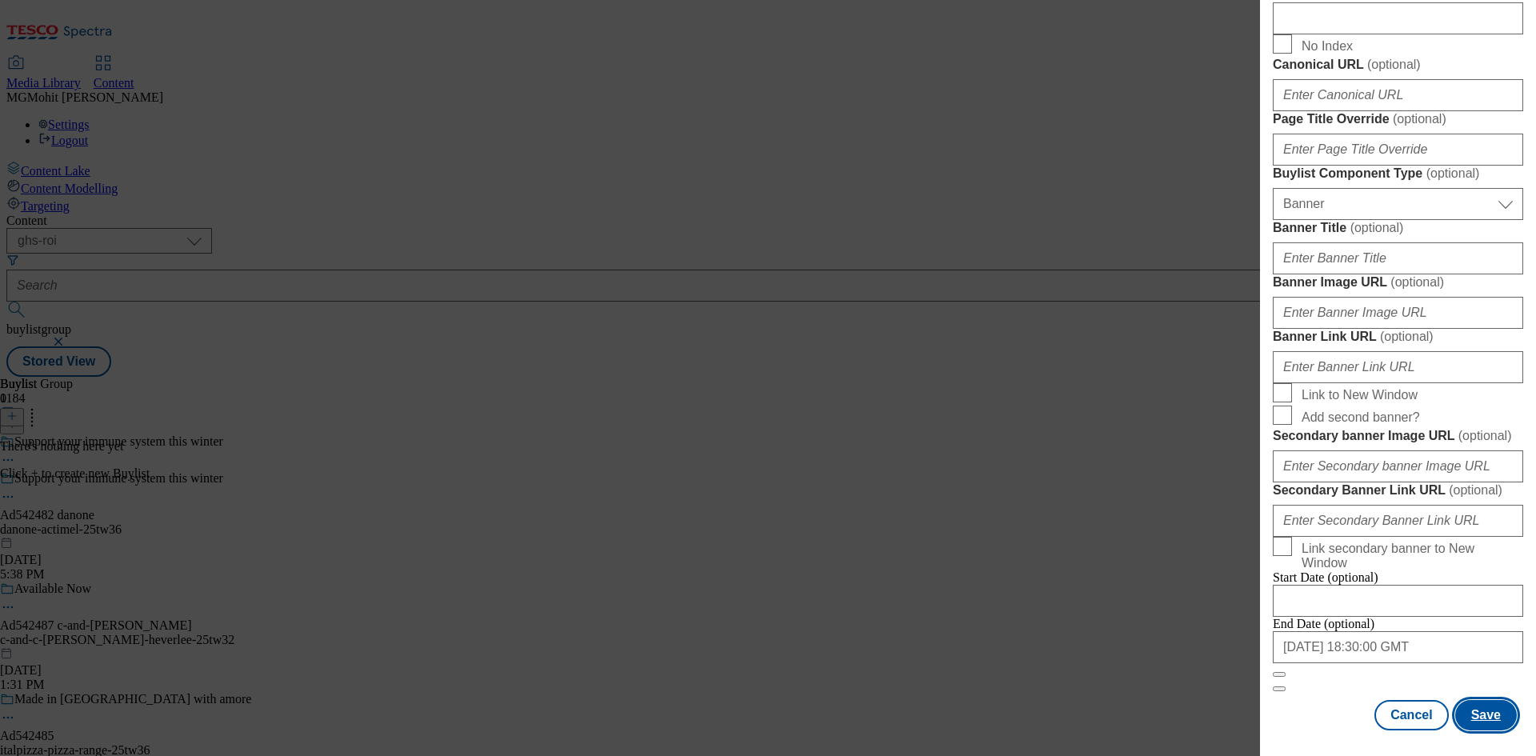
click at [1498, 723] on button "Save" at bounding box center [1487, 715] width 62 height 30
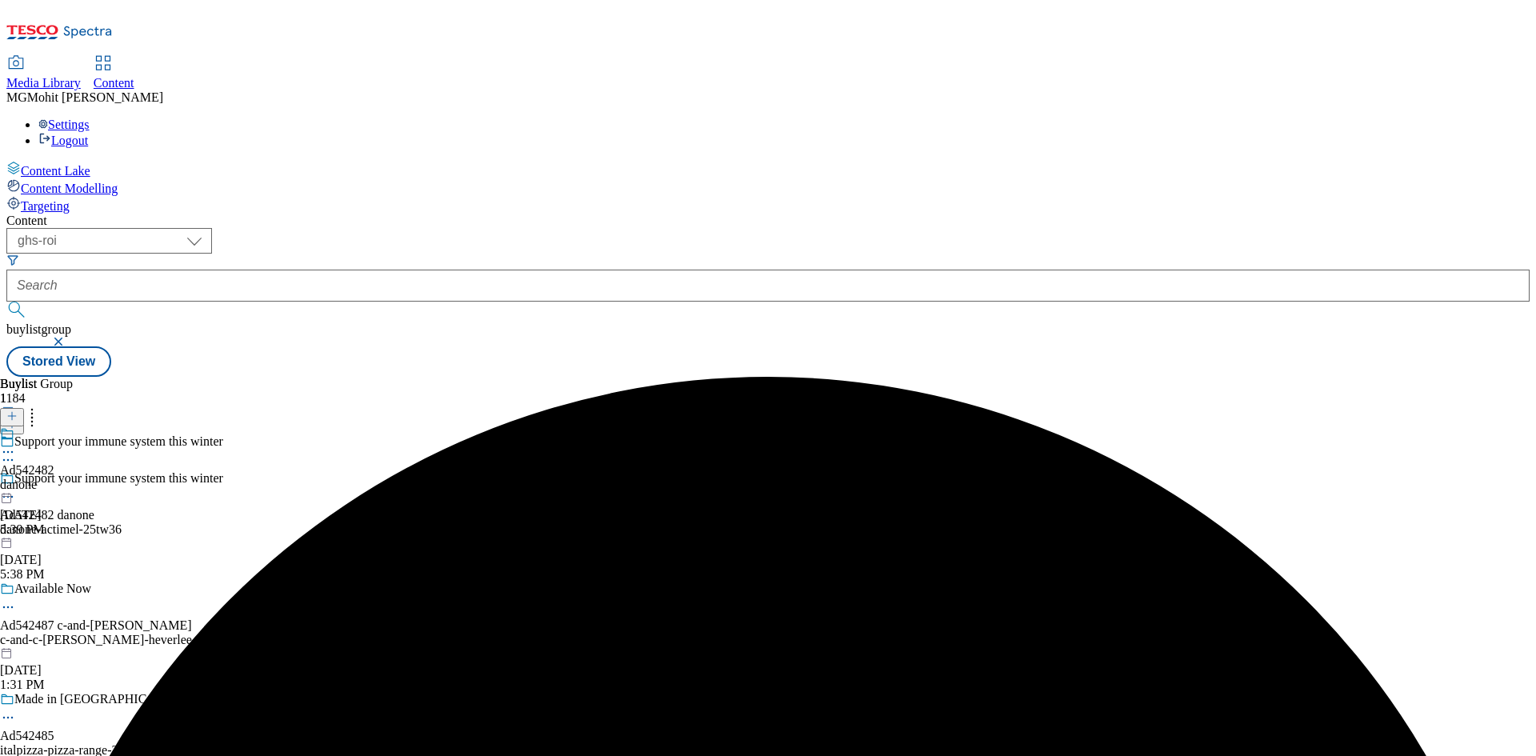
click at [54, 478] on div "danone" at bounding box center [27, 485] width 54 height 14
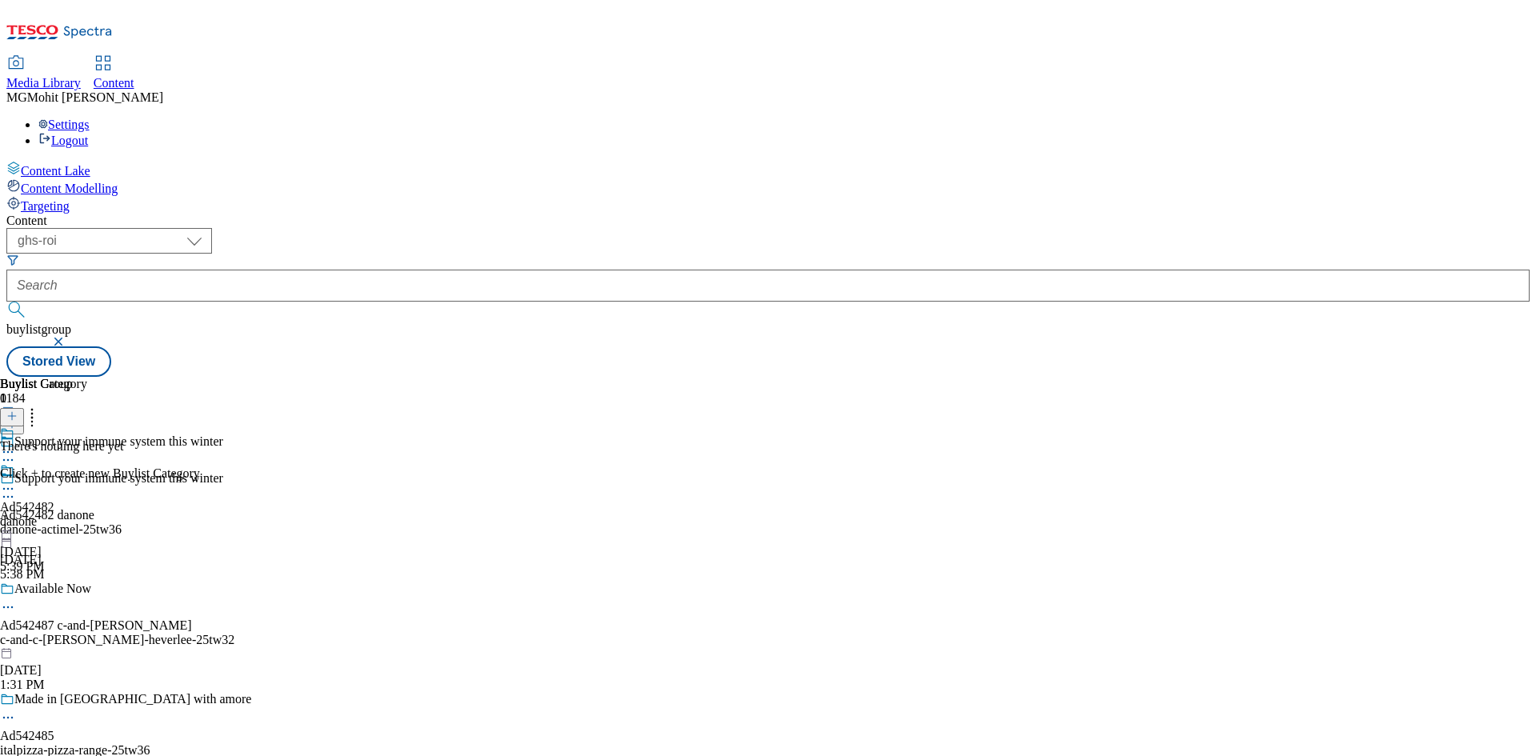
click at [18, 411] on icon at bounding box center [11, 416] width 11 height 11
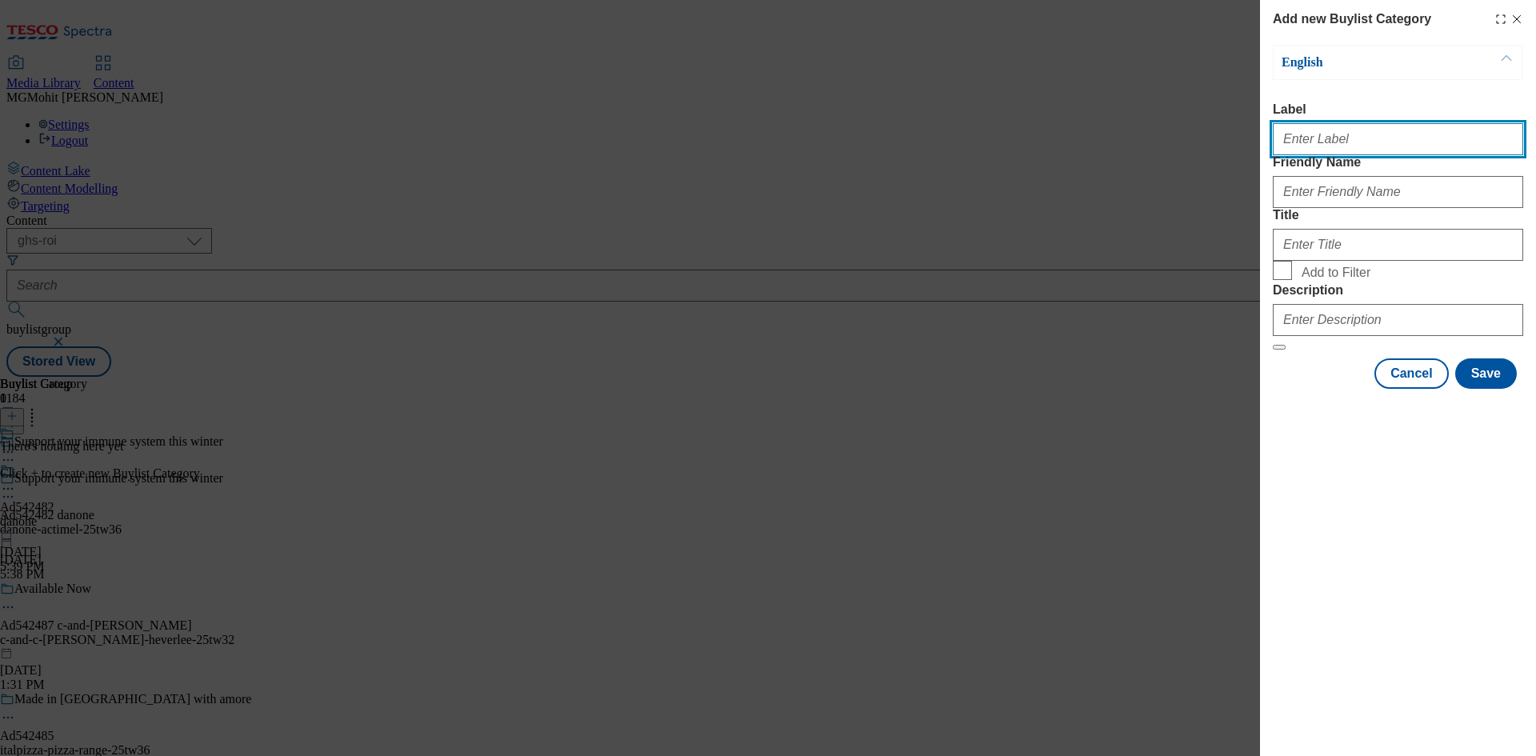
click at [1318, 142] on input "Label" at bounding box center [1398, 139] width 250 height 32
paste input "Ad542482"
type input "Ad542482"
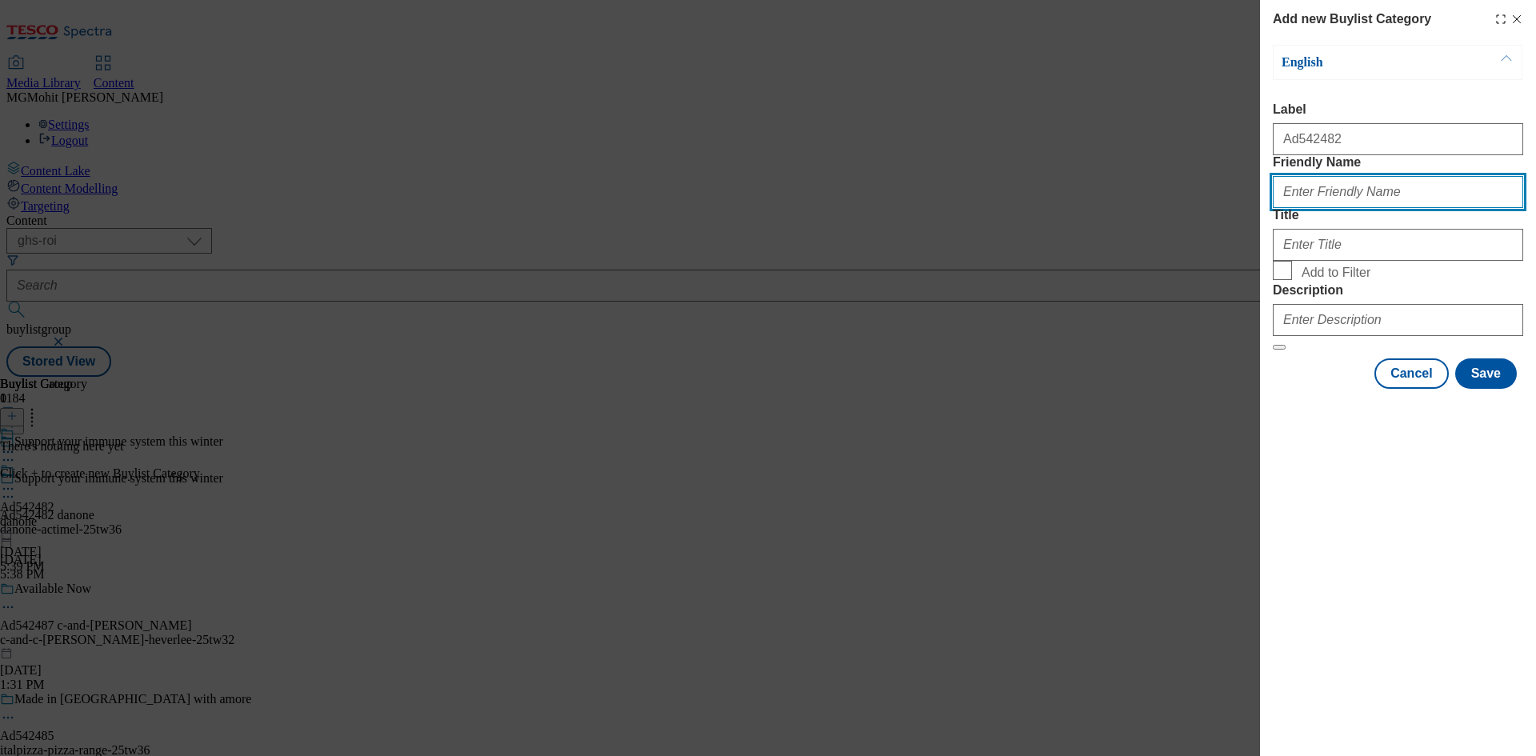
paste input "danone-actimel"
type input "danone-actimel"
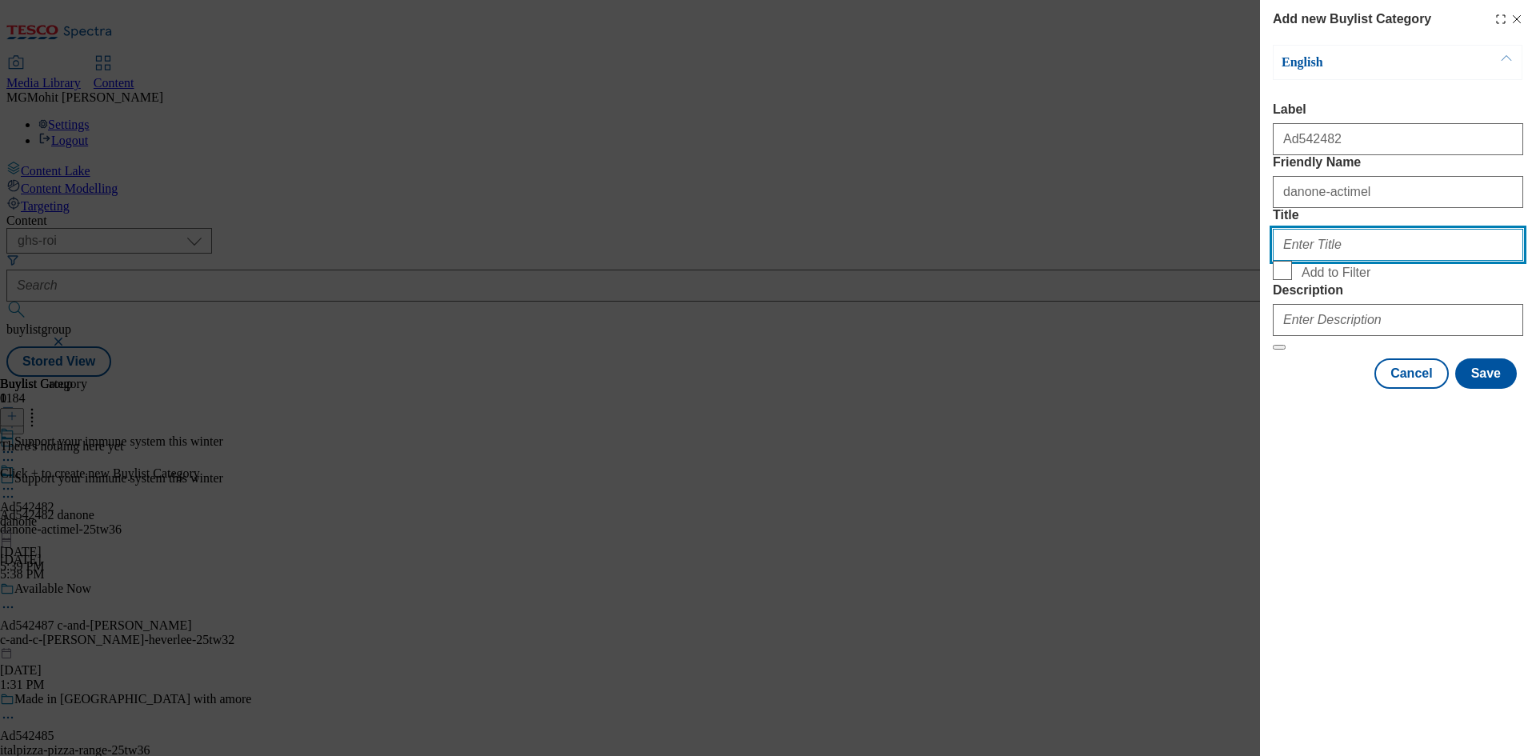
paste input "Danone"
type input "Danone"
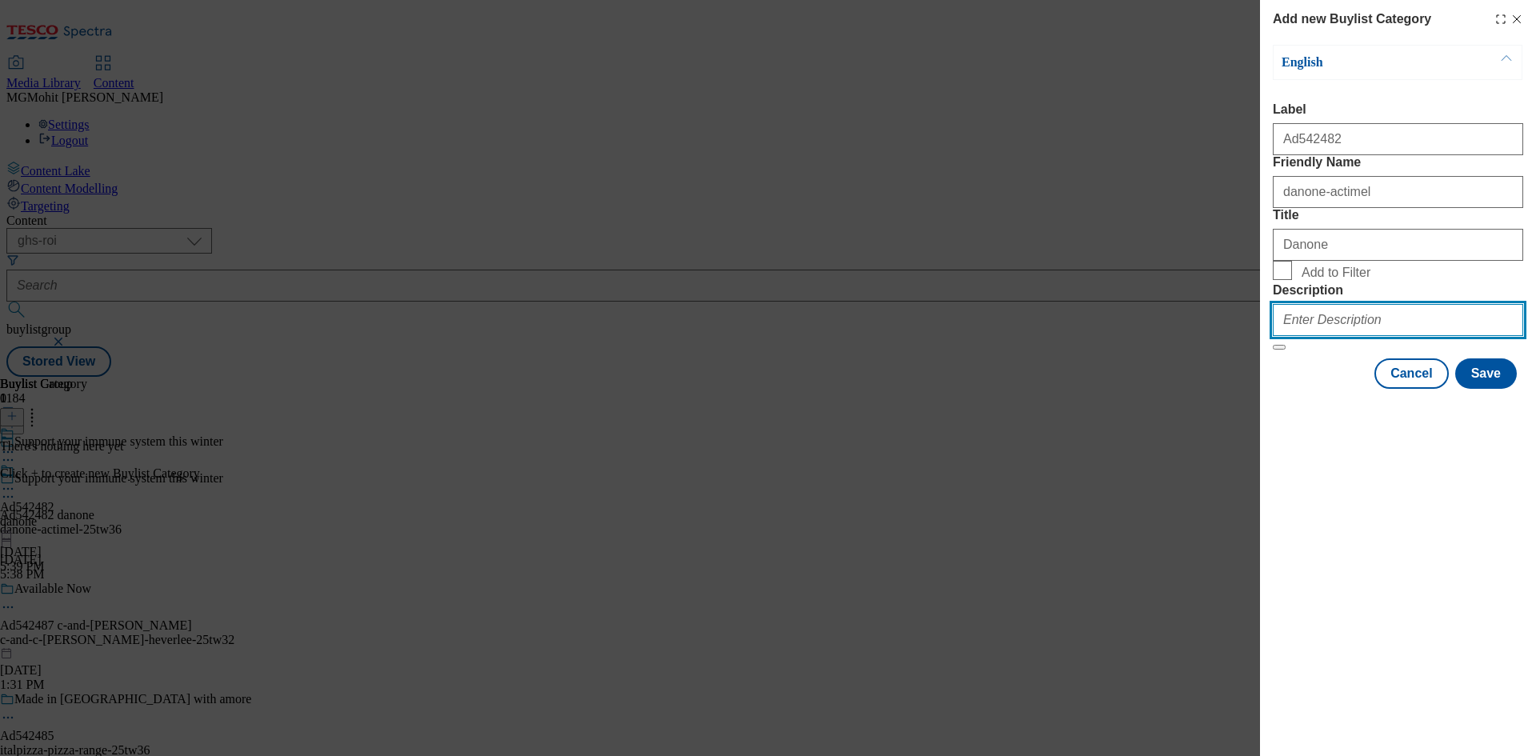
click at [1328, 336] on input "Description" at bounding box center [1398, 320] width 250 height 32
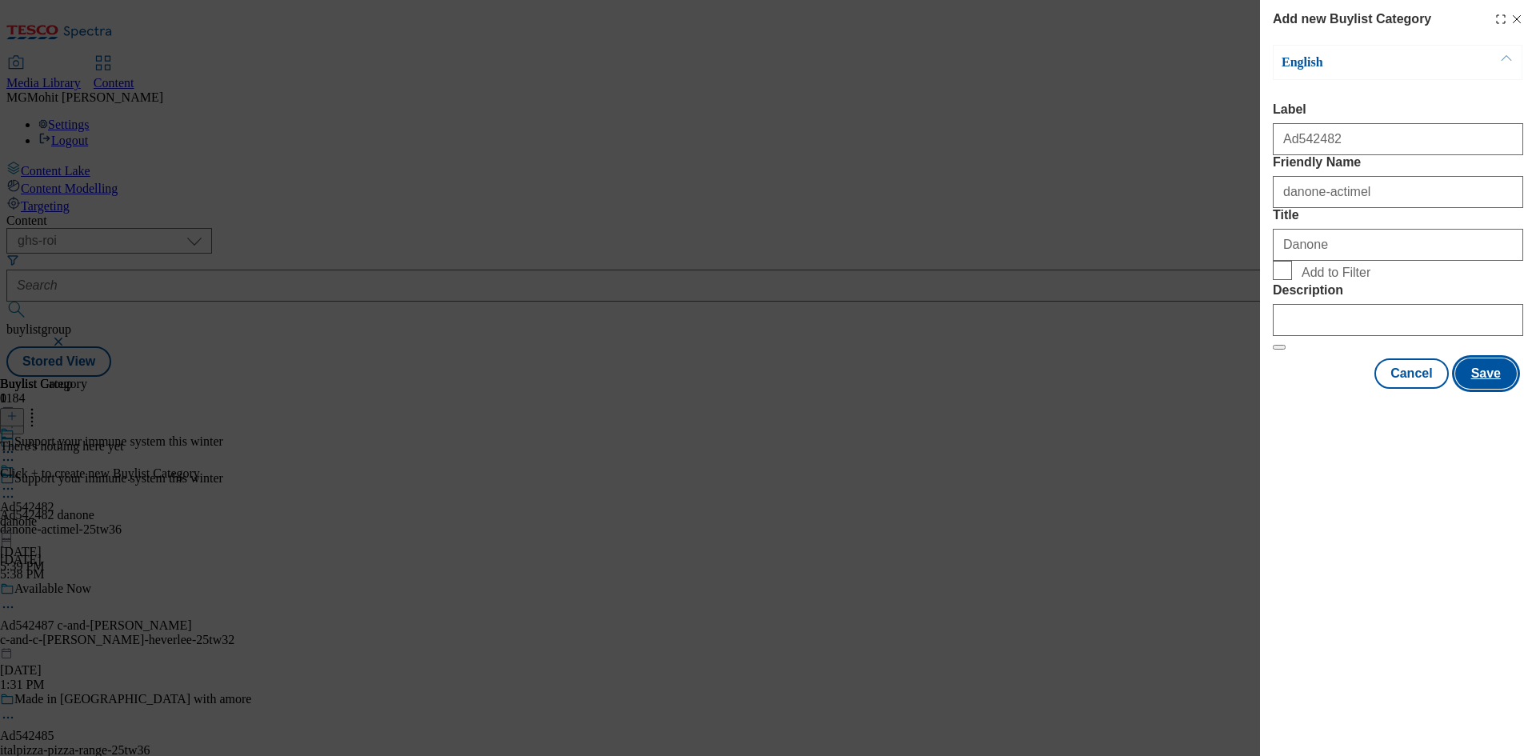
click at [1492, 389] on button "Save" at bounding box center [1487, 373] width 62 height 30
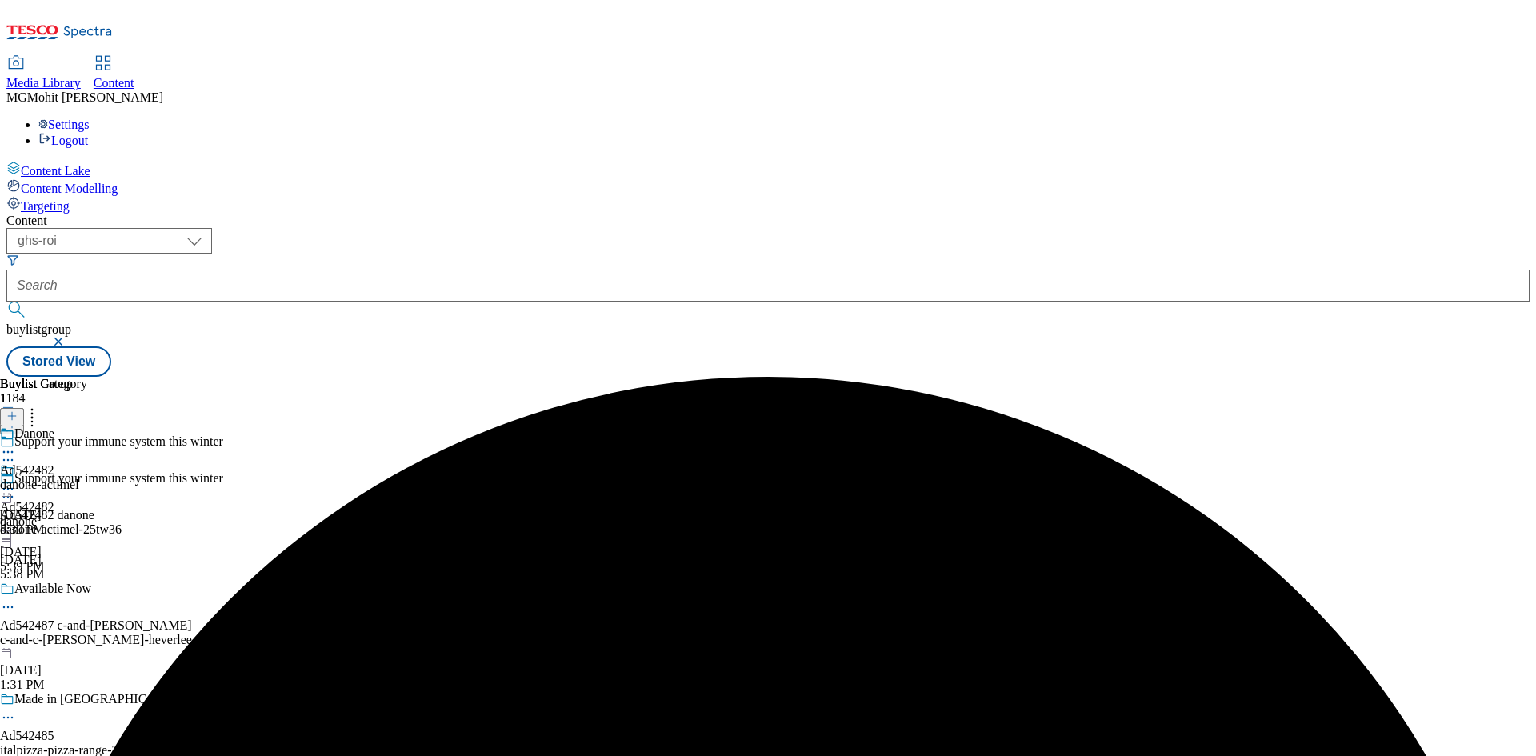
click at [87, 427] on div "Danone Ad542482 danone-actimel [DATE] 5:39 PM" at bounding box center [43, 482] width 87 height 110
click at [24, 408] on button at bounding box center [12, 417] width 24 height 18
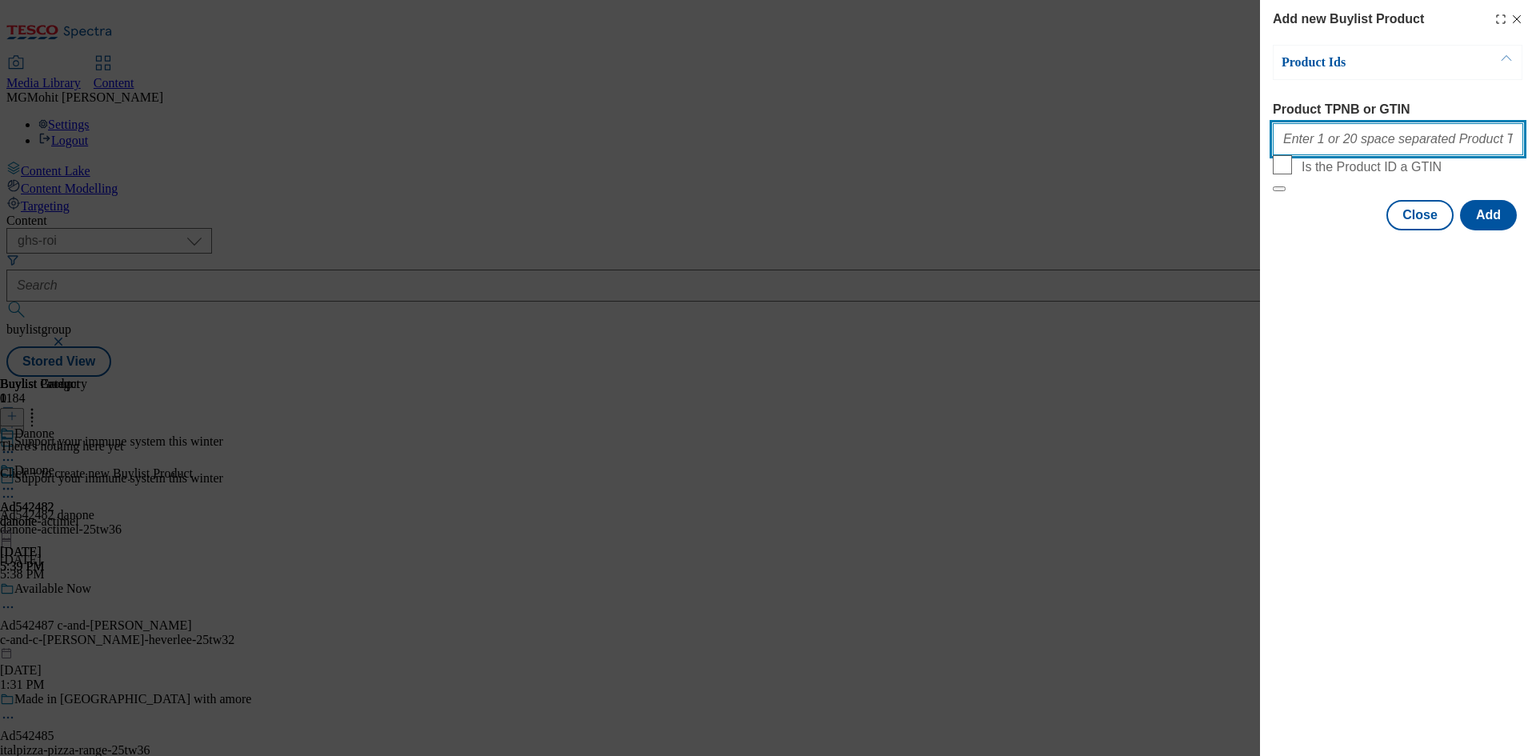
click at [1324, 147] on input "Product TPNB or GTIN" at bounding box center [1398, 139] width 250 height 32
paste input "51016837 54710742 55065138 56772098 57498008 57498008 63104369 92434510"
type input "51016837 54710742 55065138 56772098 57498008 57498008 63104369 92434510"
click at [1484, 230] on button "Add" at bounding box center [1488, 215] width 57 height 30
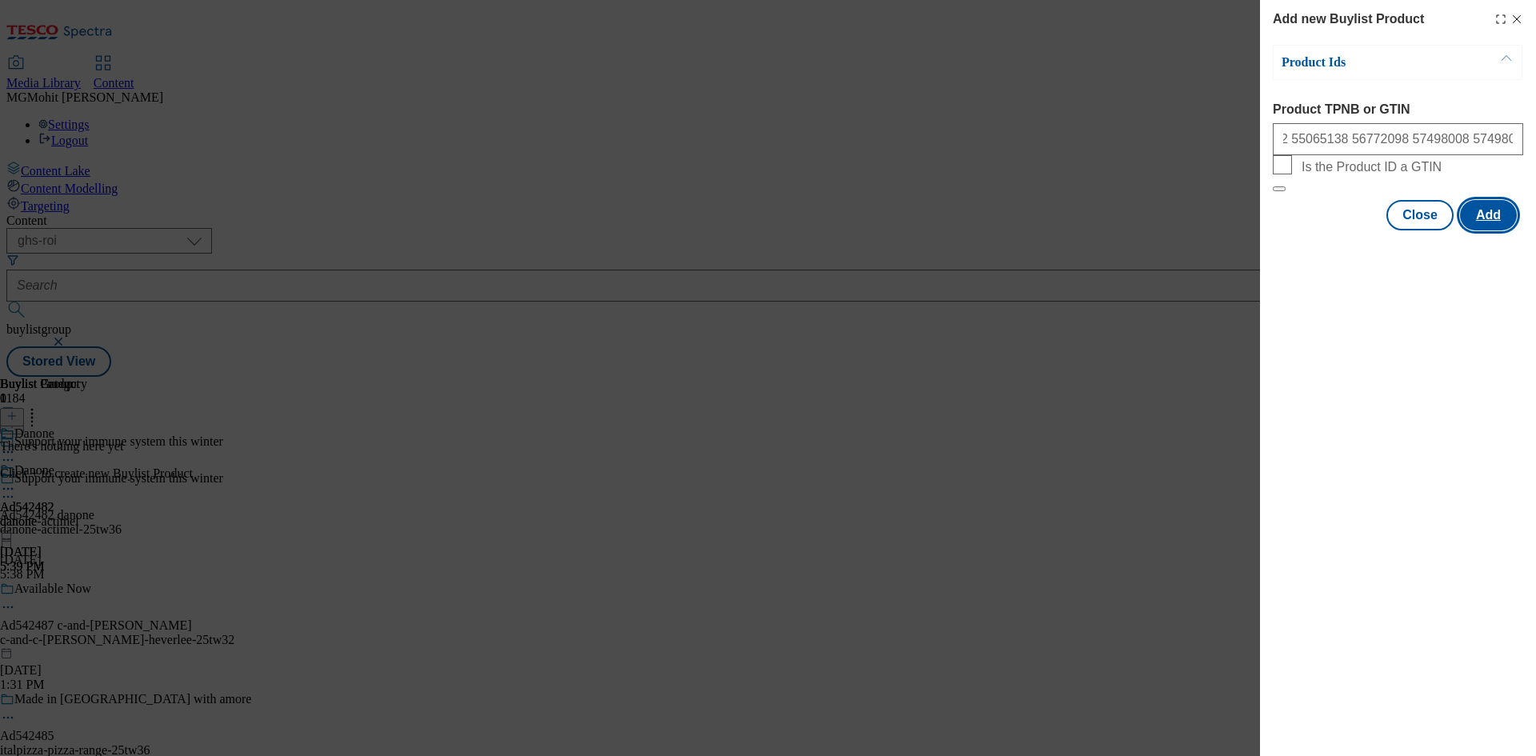
scroll to position [0, 0]
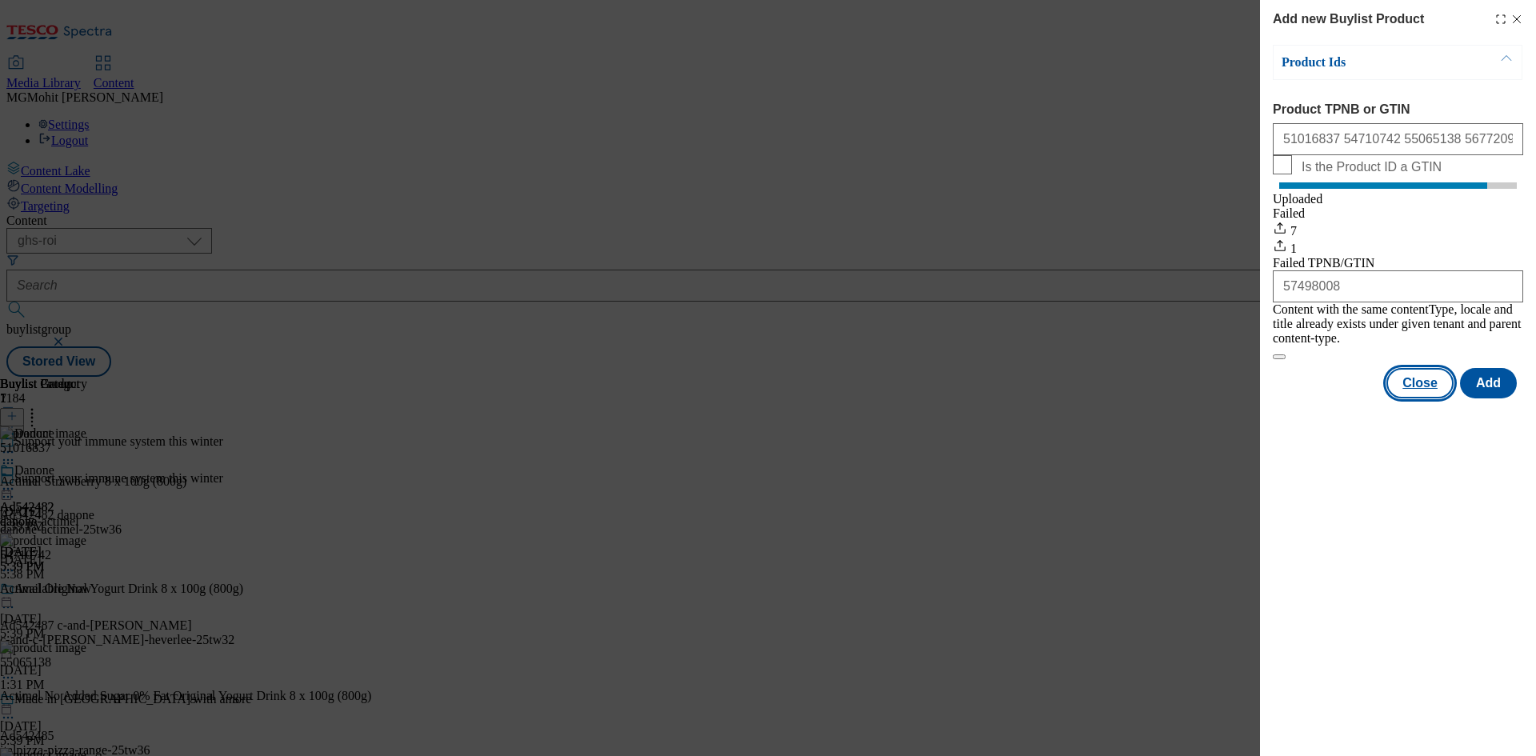
click at [1414, 387] on button "Close" at bounding box center [1420, 383] width 67 height 30
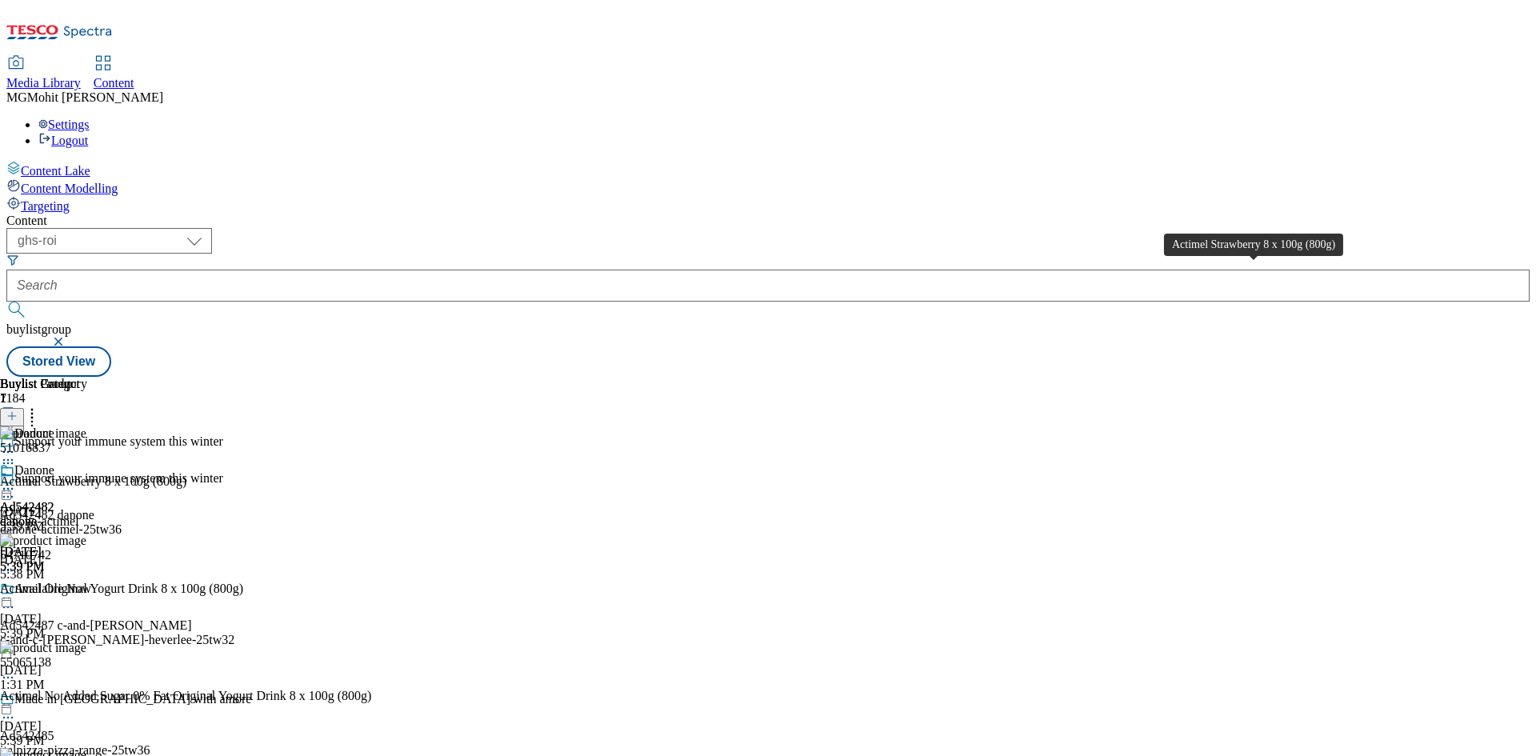
click at [186, 475] on div "Actimel Strawberry 8 x 100g (800g)" at bounding box center [93, 482] width 186 height 14
click at [16, 481] on icon at bounding box center [8, 489] width 16 height 16
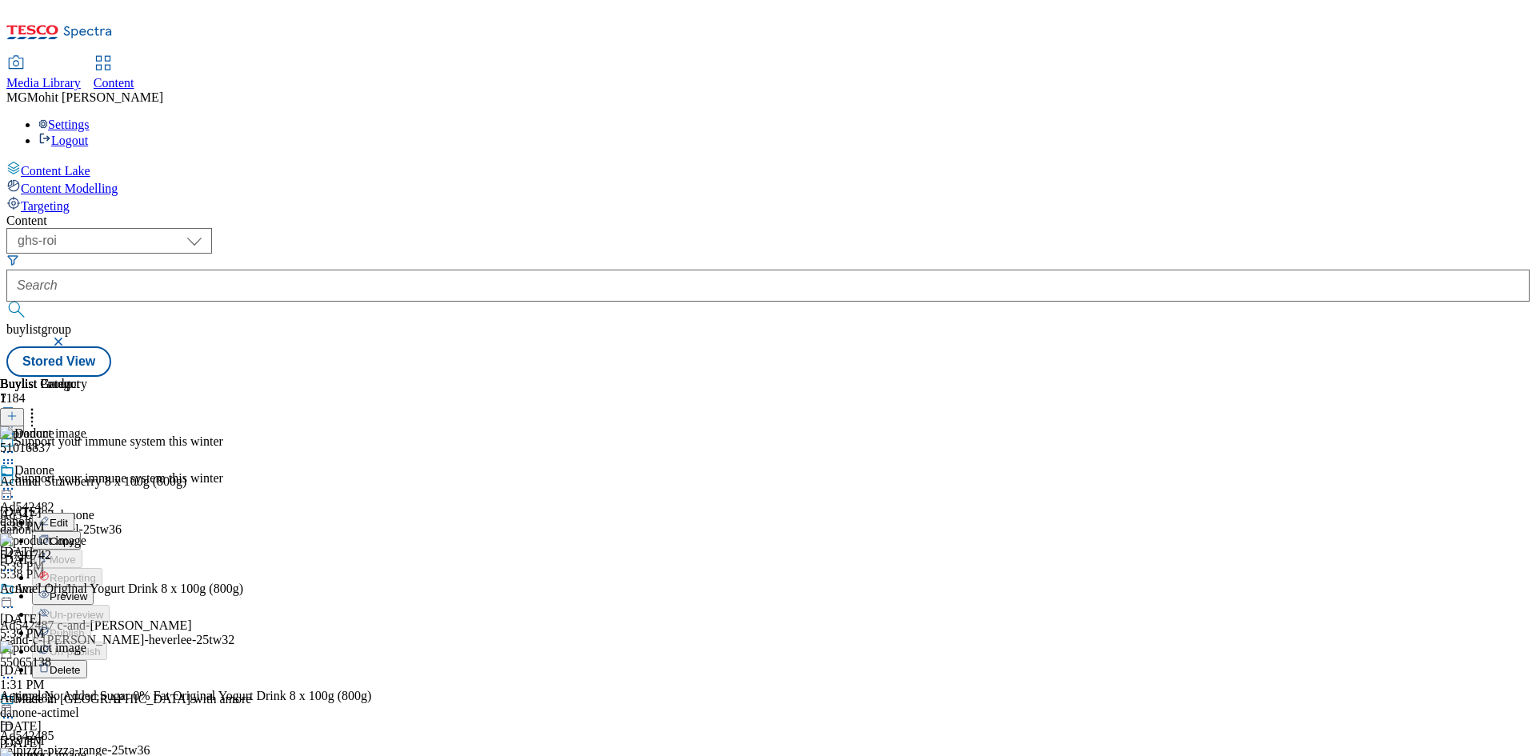
click at [68, 517] on span "Edit" at bounding box center [59, 523] width 18 height 12
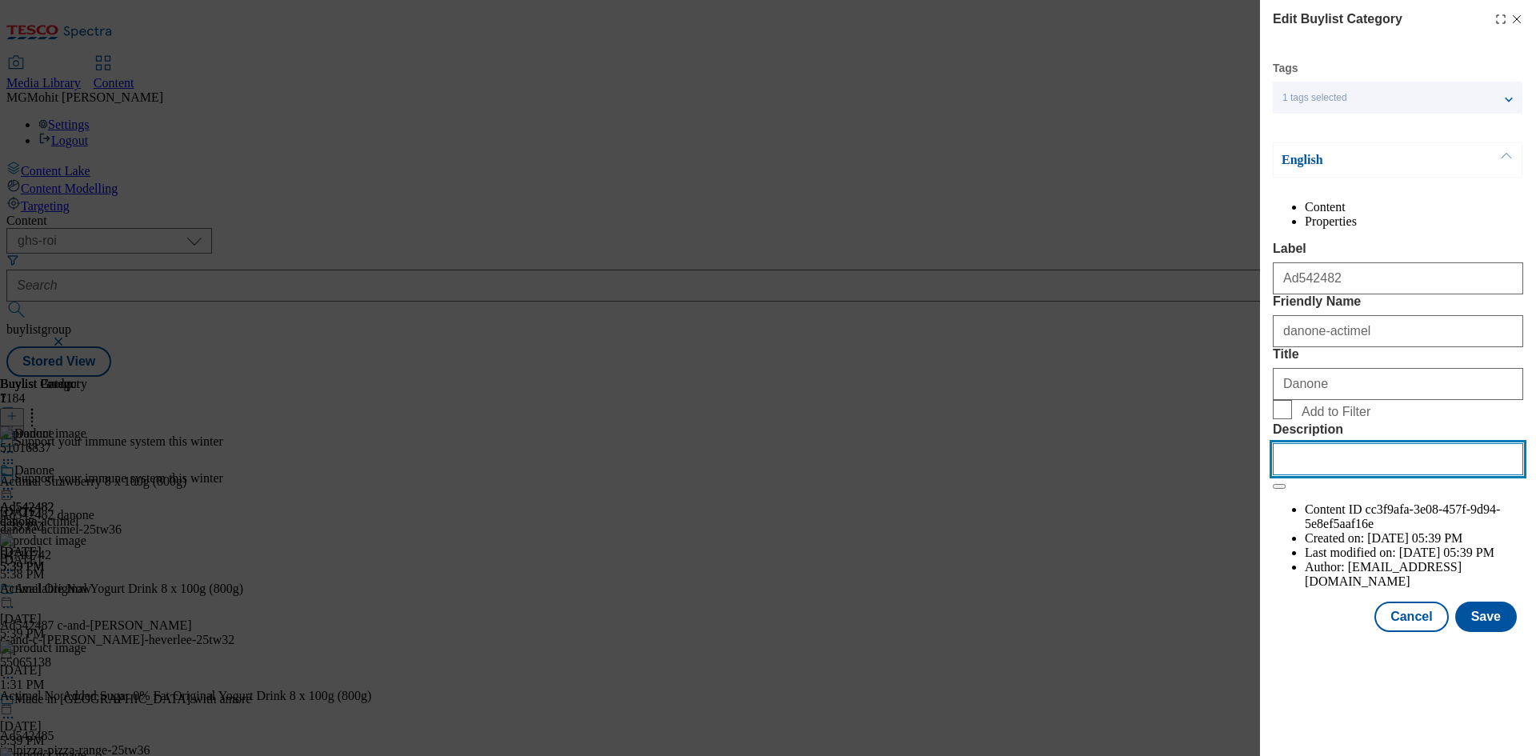
click at [1368, 475] on input "Description" at bounding box center [1398, 459] width 250 height 32
paste input "Actimel Strawberry 8 x 100g (800g)"
type input "Actimel Strawberry 8 x 100g (800g)"
click at [1495, 632] on button "Save" at bounding box center [1487, 617] width 62 height 30
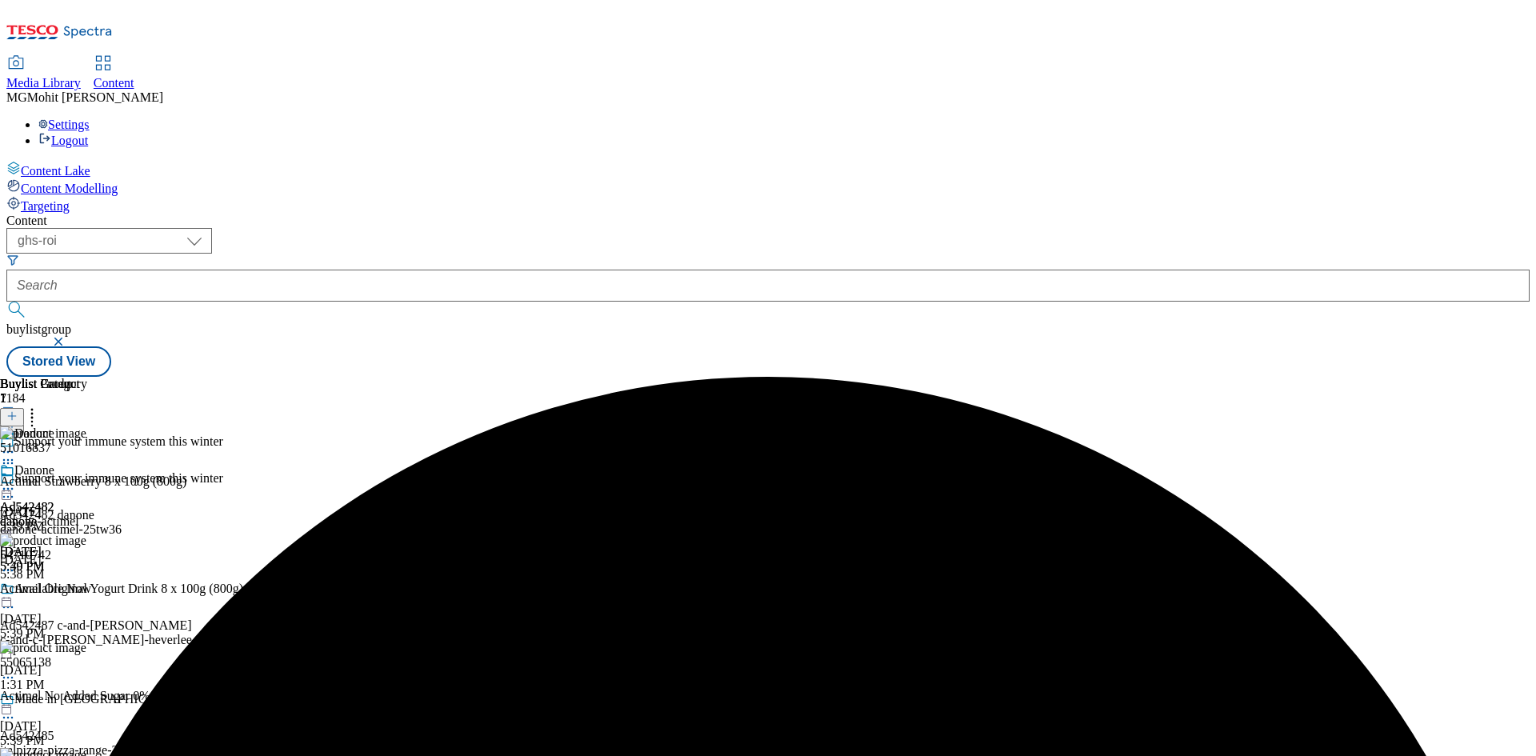
click at [16, 481] on icon at bounding box center [8, 489] width 16 height 16
click at [68, 517] on span "Edit" at bounding box center [59, 523] width 18 height 12
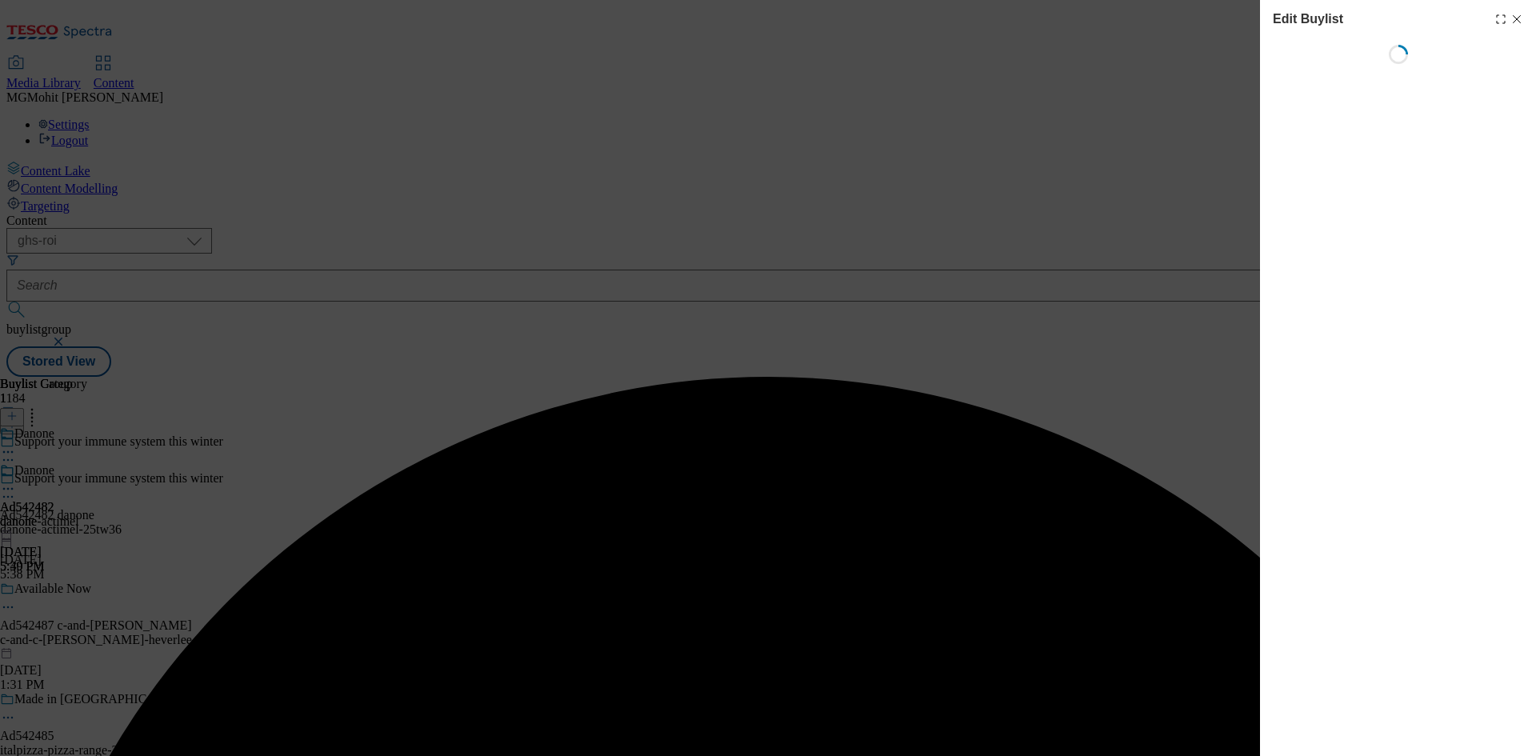
select select "tactical"
select select "supplier funded short term 1-3 weeks"
select select "dunnhumby"
select select "Banner"
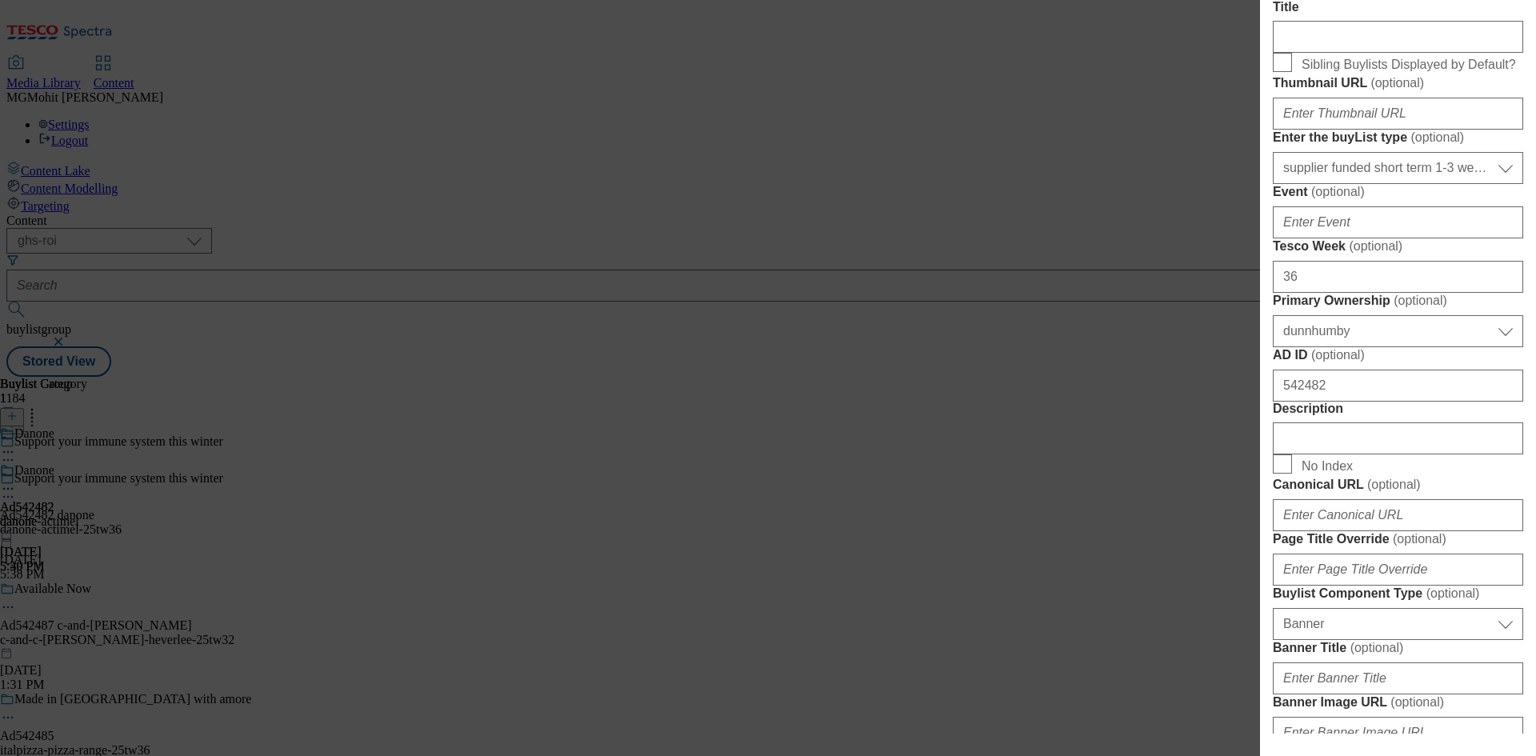
scroll to position [640, 0]
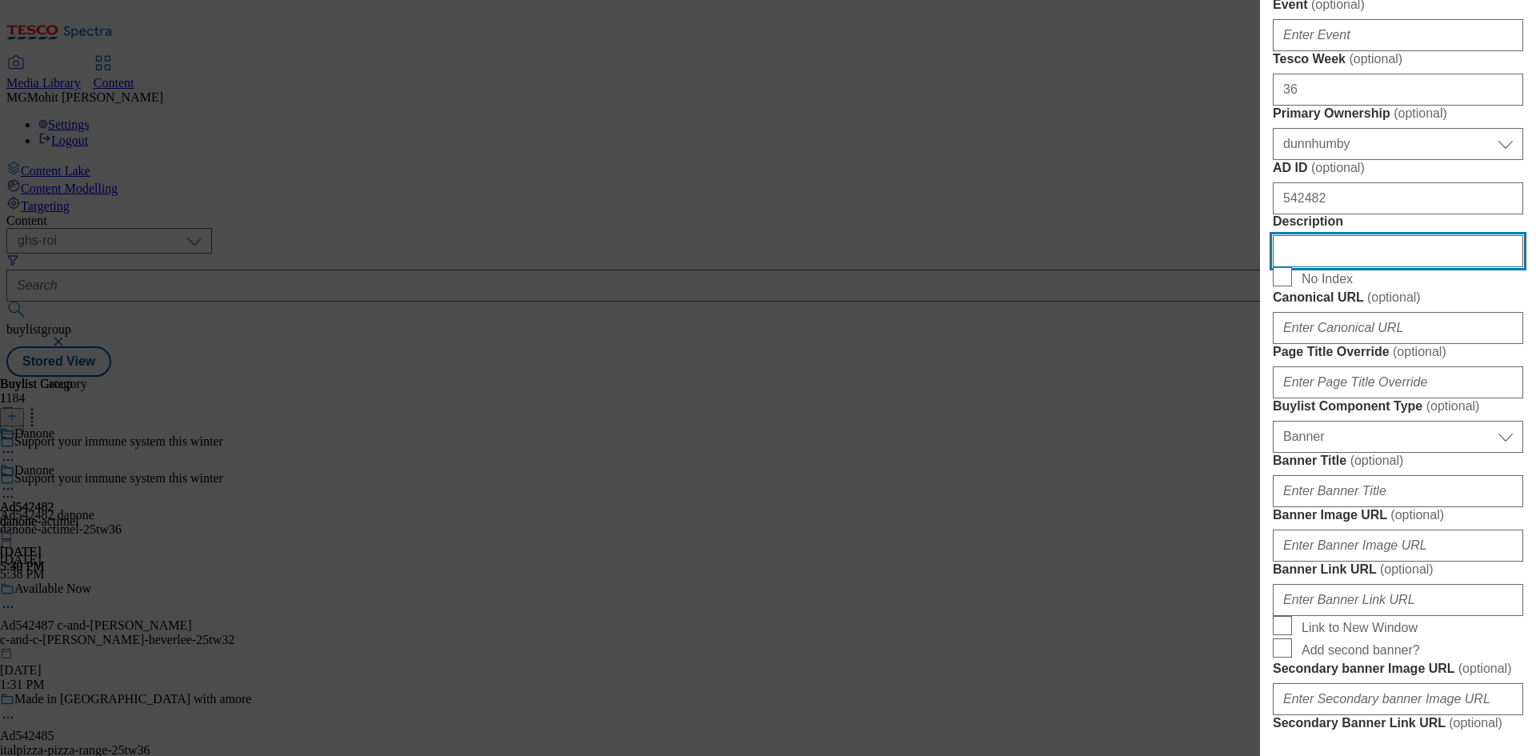
click at [1332, 267] on input "Description" at bounding box center [1398, 251] width 250 height 32
paste input "Actimel Strawberry 8 x 100g (800g)"
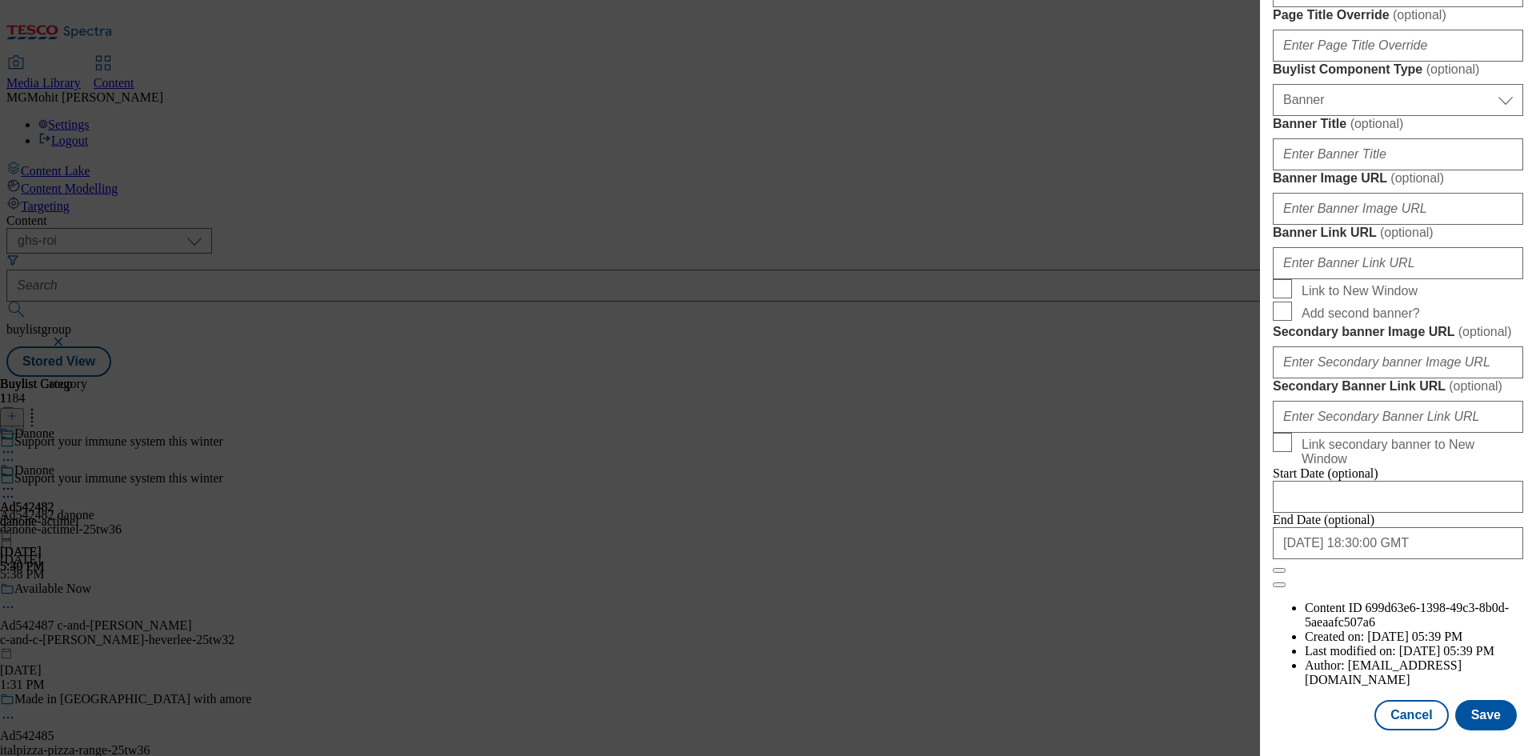
scroll to position [1572, 0]
type input "Actimel Strawberry 8 x 100g (800g)"
click at [1469, 718] on button "Save" at bounding box center [1487, 715] width 62 height 30
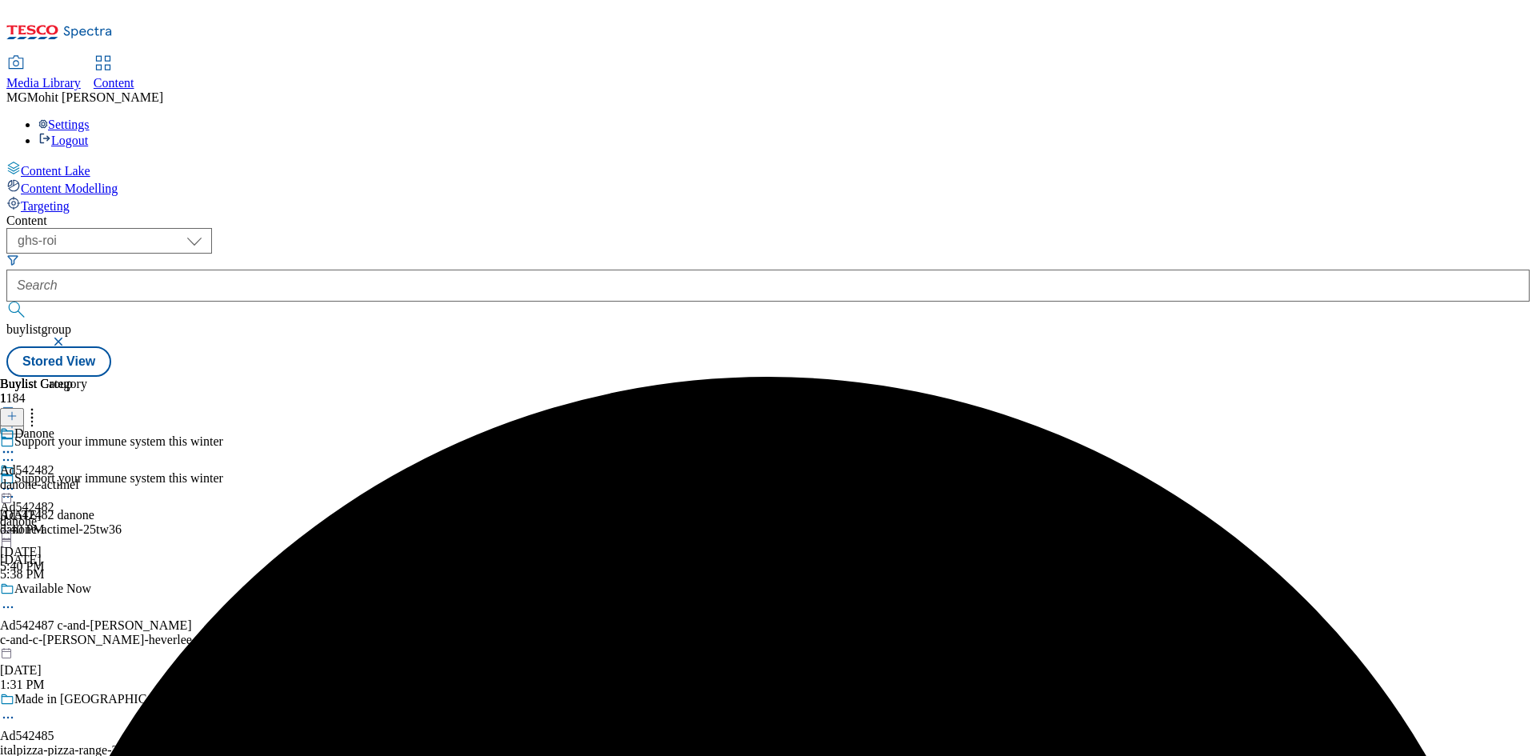
click at [16, 489] on icon at bounding box center [8, 497] width 16 height 16
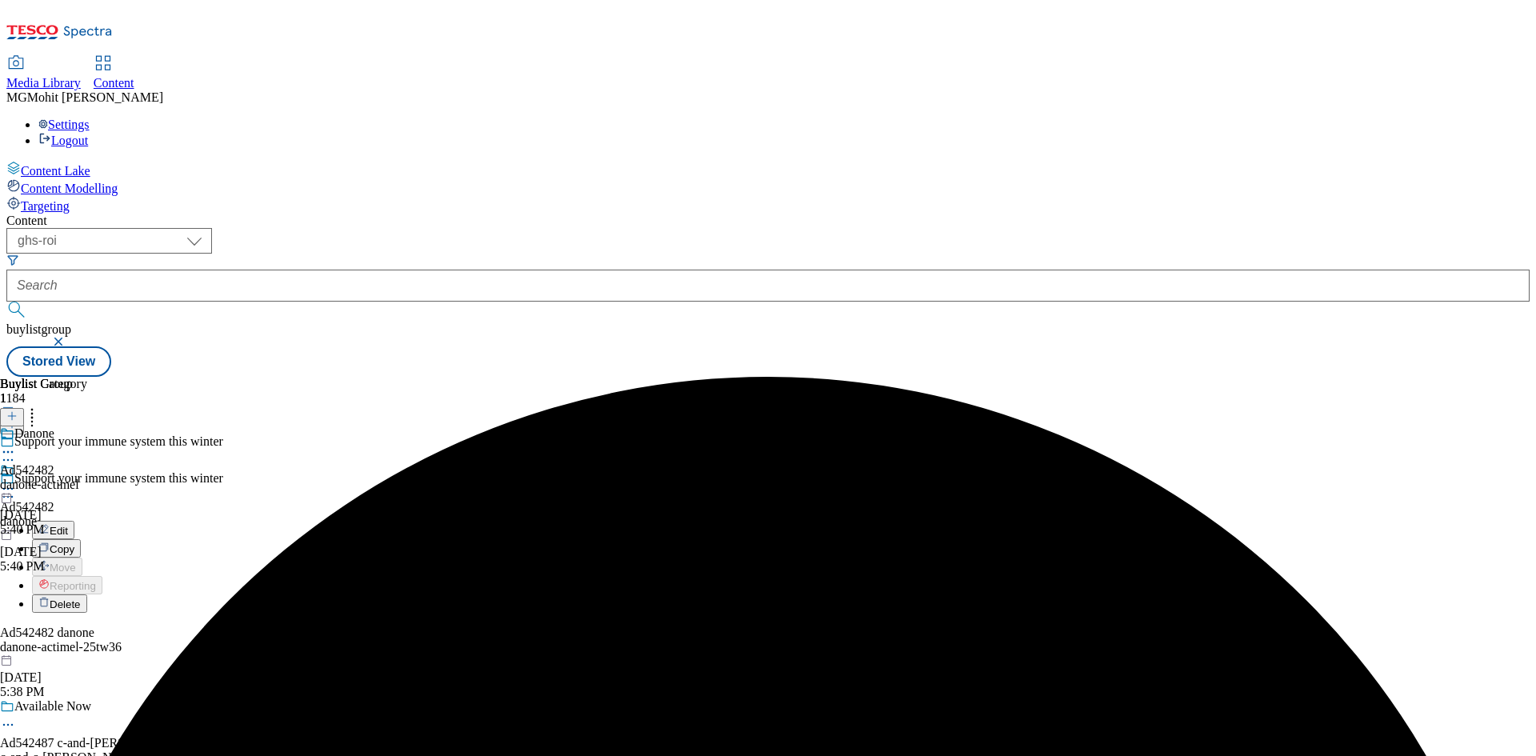
click at [68, 525] on span "Edit" at bounding box center [59, 531] width 18 height 12
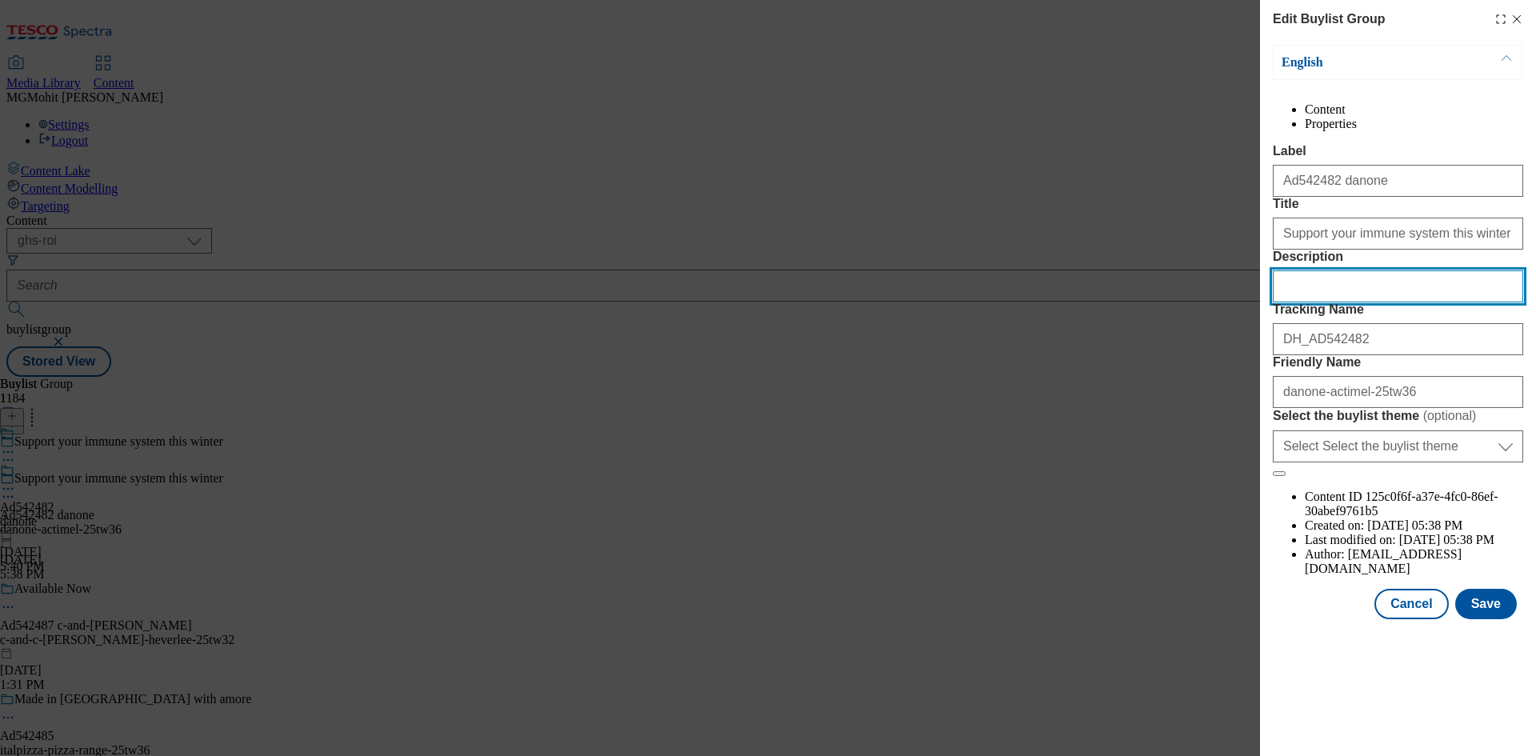
click at [1312, 302] on input "Description" at bounding box center [1398, 286] width 250 height 32
paste input "Actimel Strawberry 8 x 100g (800g)"
type input "Actimel Strawberry 8 x 100g (800g)"
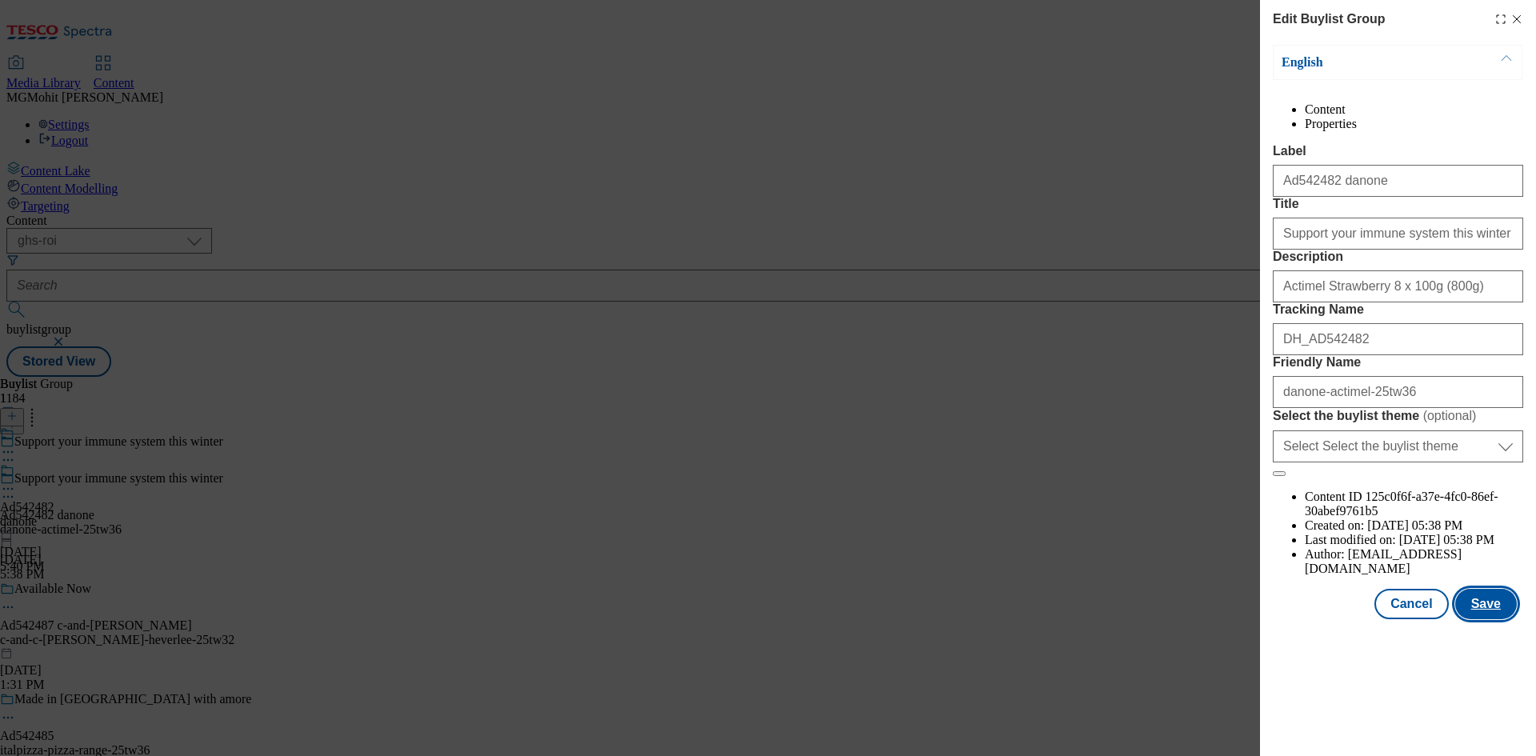
click at [1505, 619] on button "Save" at bounding box center [1487, 604] width 62 height 30
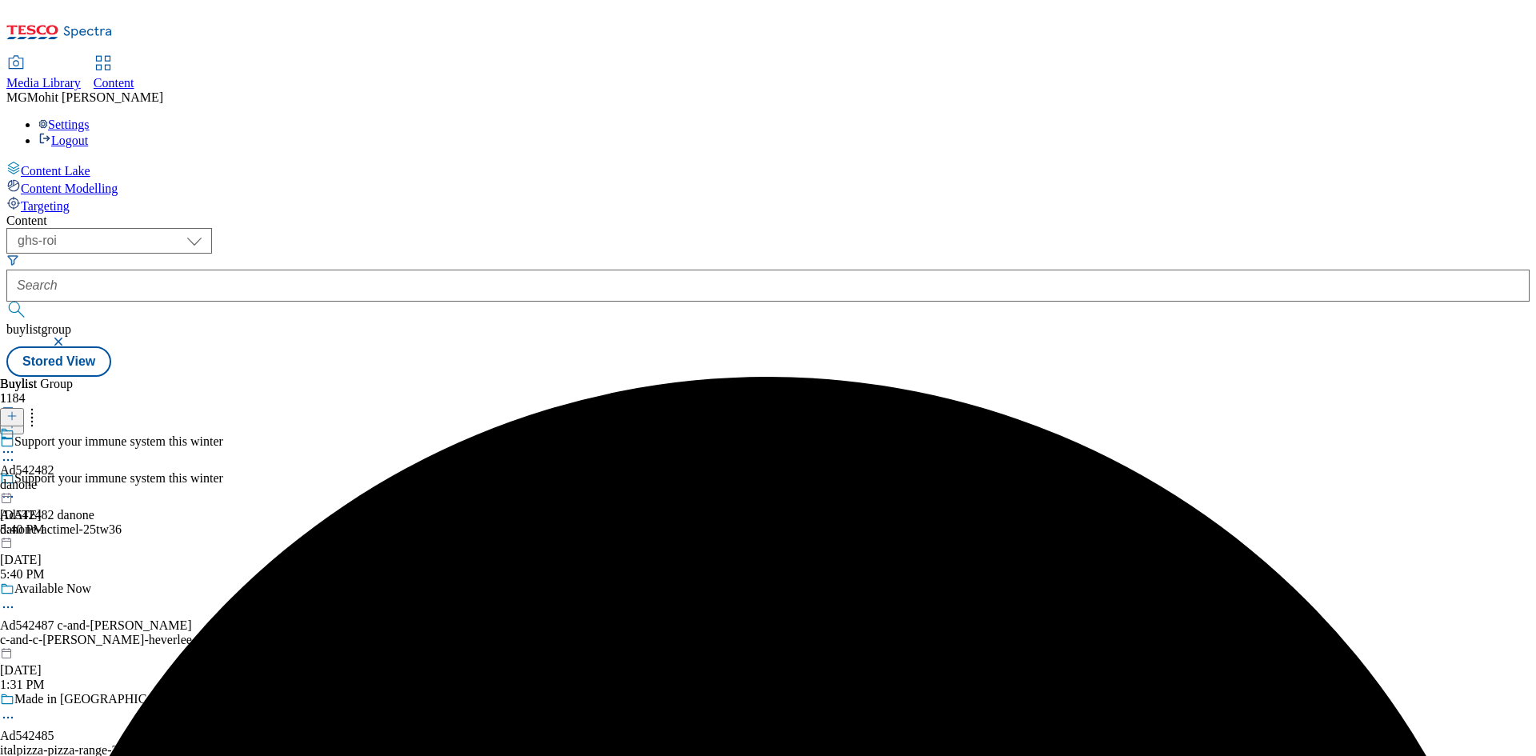
click at [16, 444] on icon at bounding box center [8, 452] width 16 height 16
click at [87, 554] on span "Preview" at bounding box center [69, 560] width 38 height 12
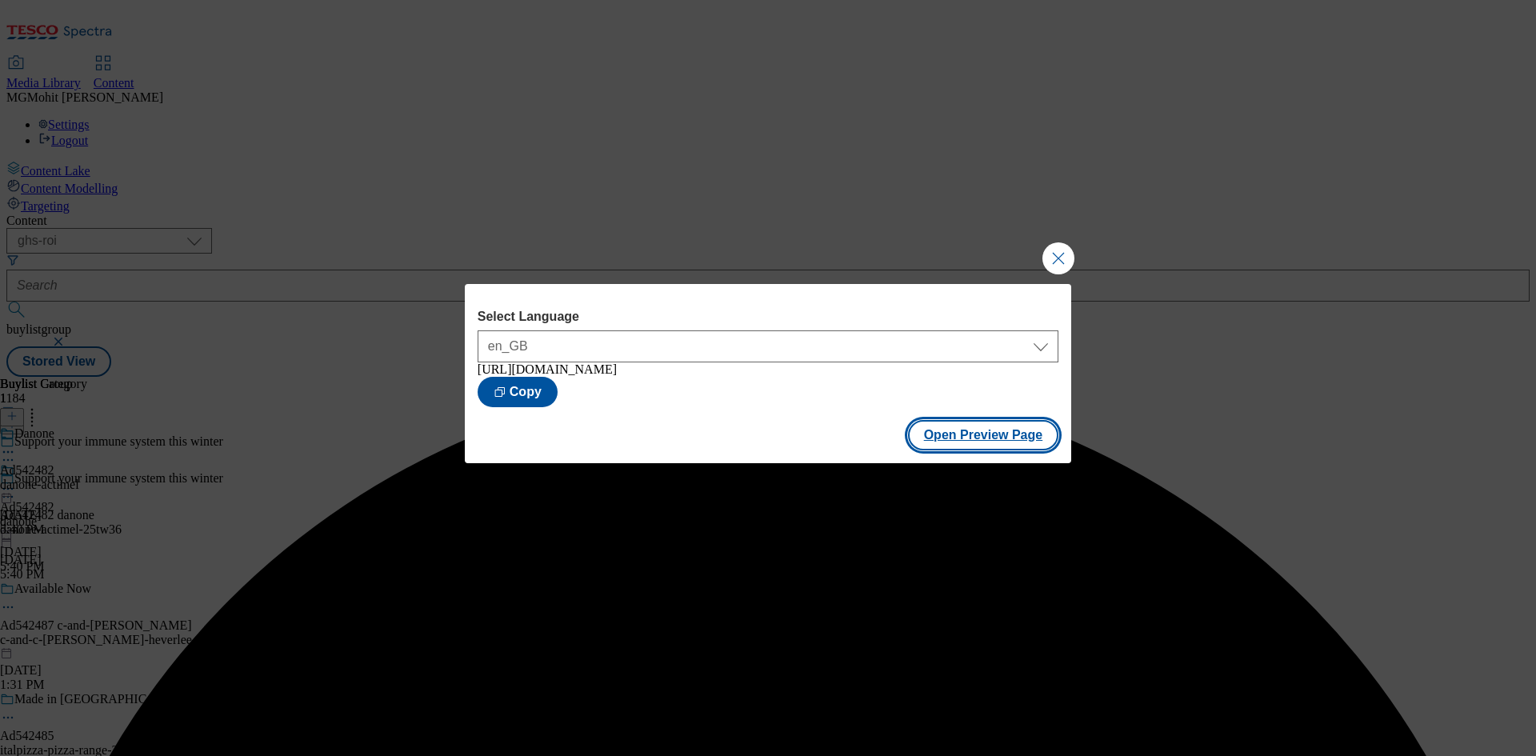
click at [935, 435] on button "Open Preview Page" at bounding box center [983, 435] width 151 height 30
click at [1052, 263] on button "Close Modal" at bounding box center [1059, 258] width 32 height 32
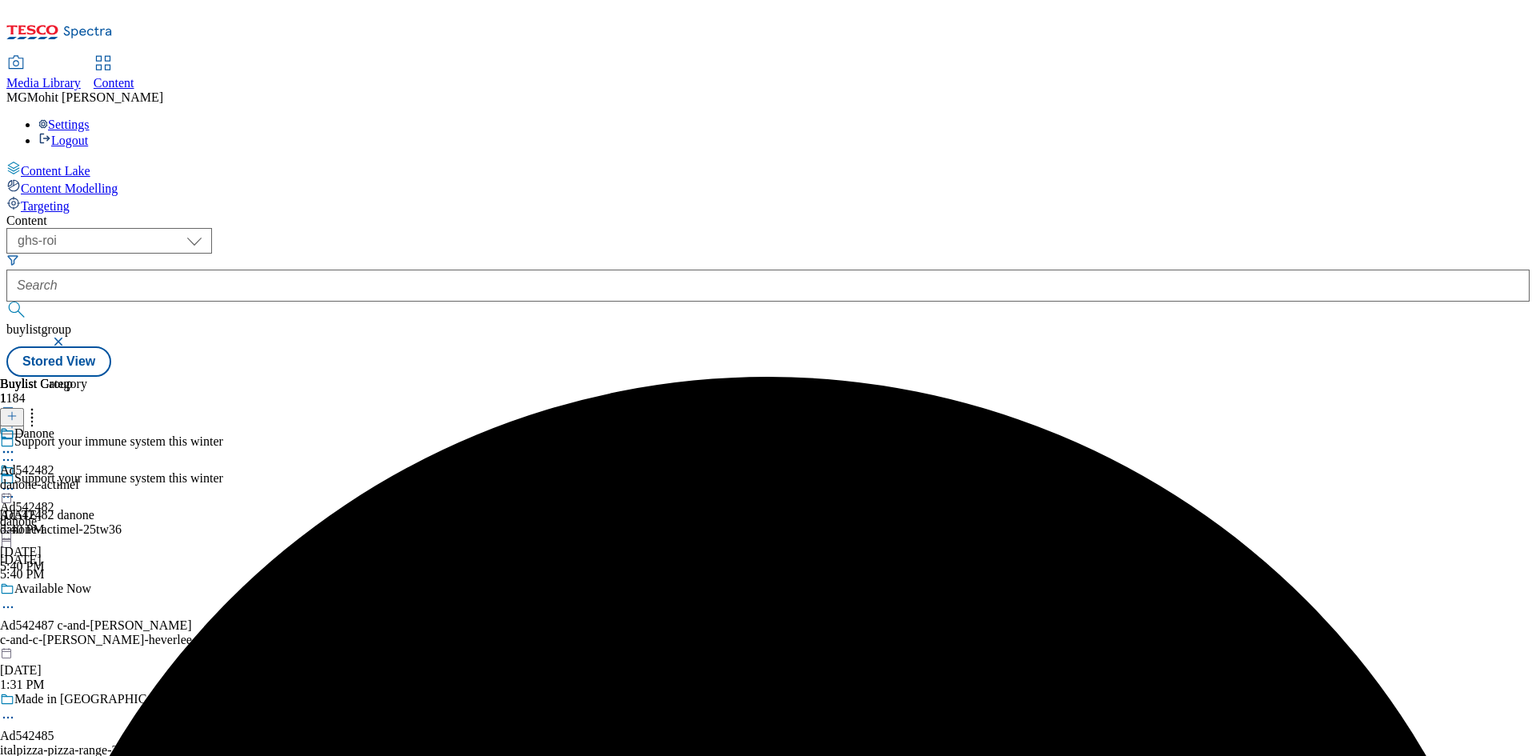
click at [16, 481] on icon at bounding box center [8, 489] width 16 height 16
click at [85, 646] on span "Publish" at bounding box center [67, 652] width 35 height 12
